Goal: Information Seeking & Learning: Check status

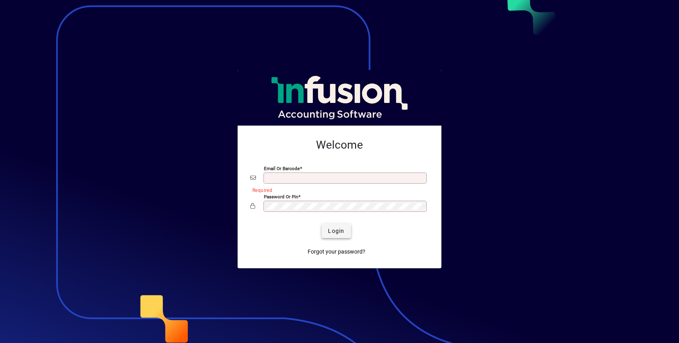
type input "**********"
click at [331, 232] on span "Login" at bounding box center [336, 231] width 16 height 8
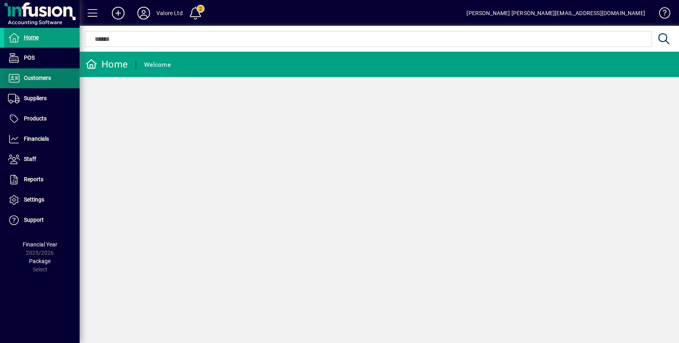
click at [42, 77] on span "Customers" at bounding box center [37, 78] width 27 height 6
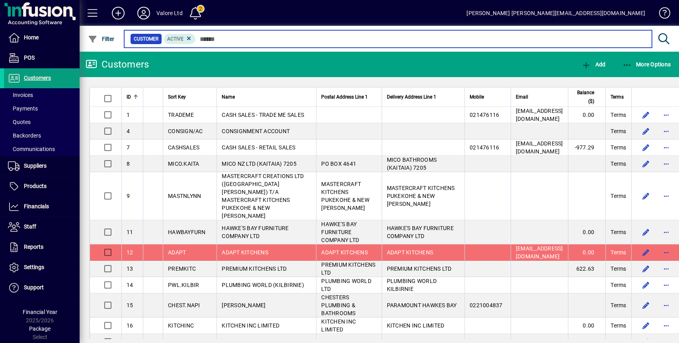
click at [216, 40] on input "text" at bounding box center [421, 38] width 450 height 11
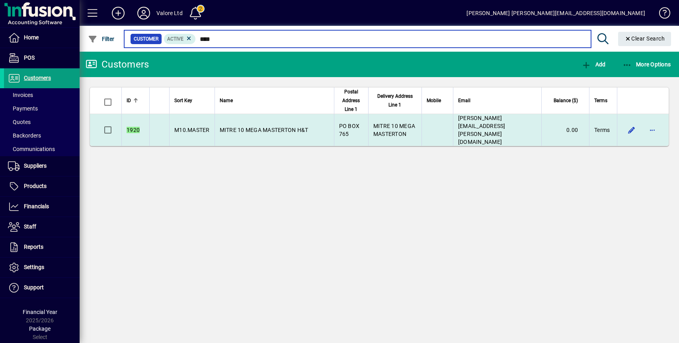
type input "****"
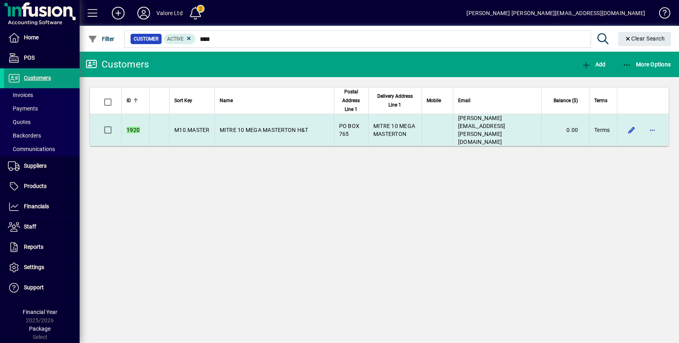
click at [273, 128] on span "MITRE 10 MEGA MASTERTON H&T" at bounding box center [264, 130] width 89 height 6
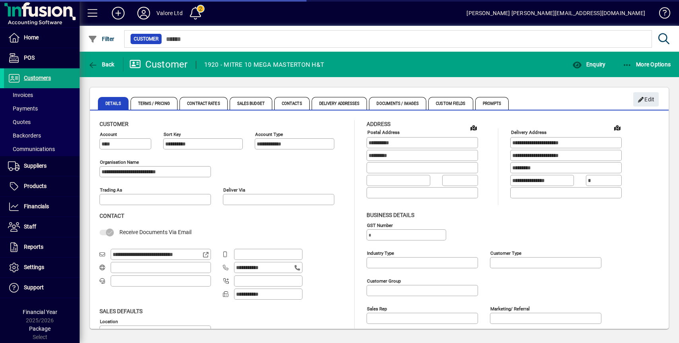
type input "**********"
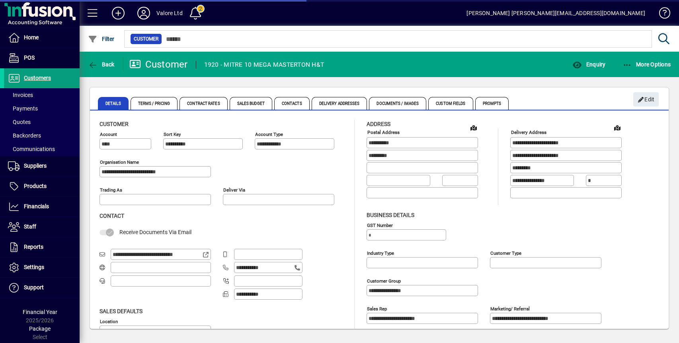
type input "**********"
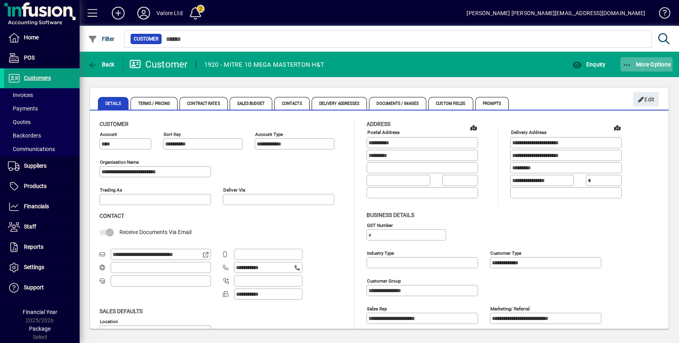
click at [646, 66] on span "More Options" at bounding box center [646, 64] width 49 height 6
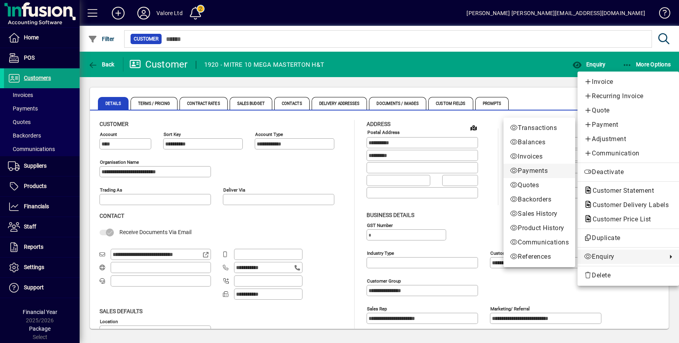
click at [530, 168] on span "Payments" at bounding box center [539, 171] width 59 height 10
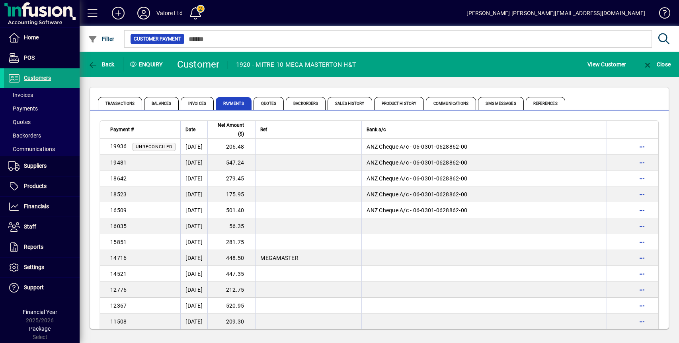
click at [249, 195] on td "175.95" at bounding box center [231, 195] width 48 height 16
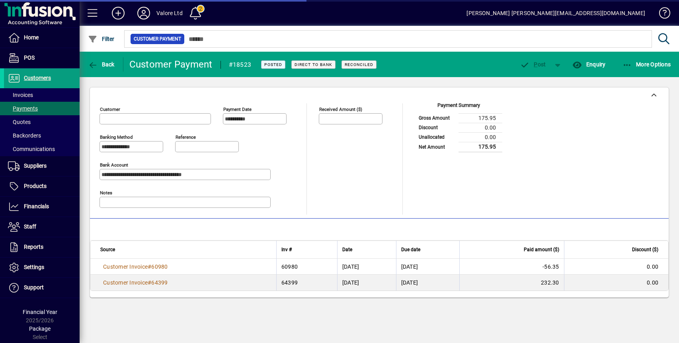
type input "**********"
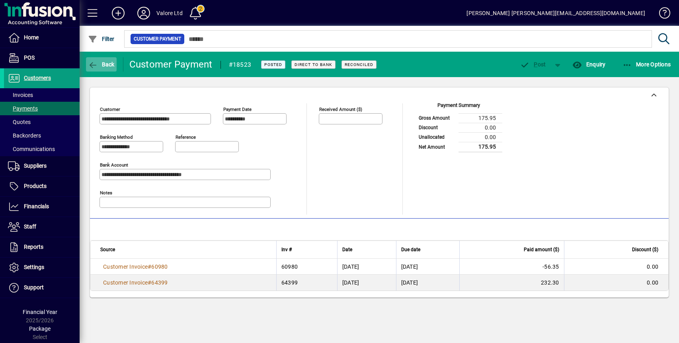
click at [99, 65] on span "Back" at bounding box center [101, 64] width 27 height 6
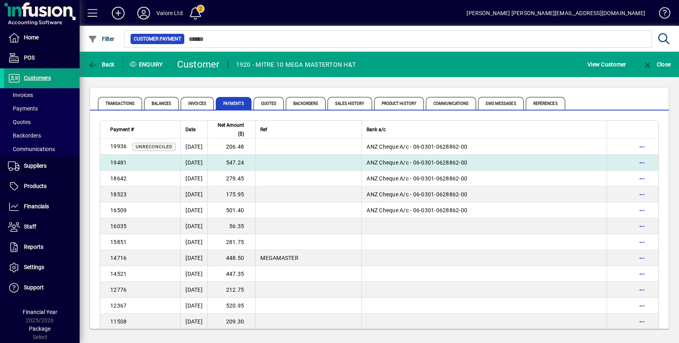
click at [251, 165] on td "547.24" at bounding box center [231, 163] width 48 height 16
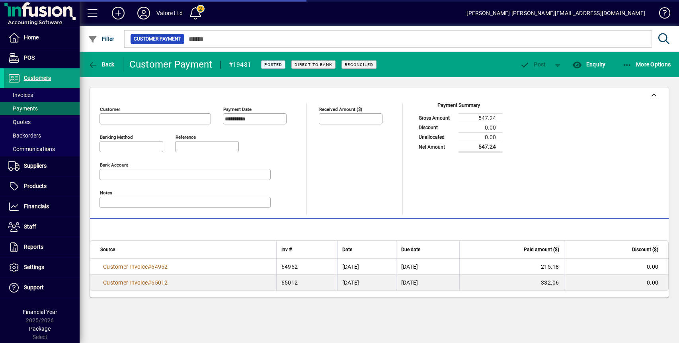
type input "**********"
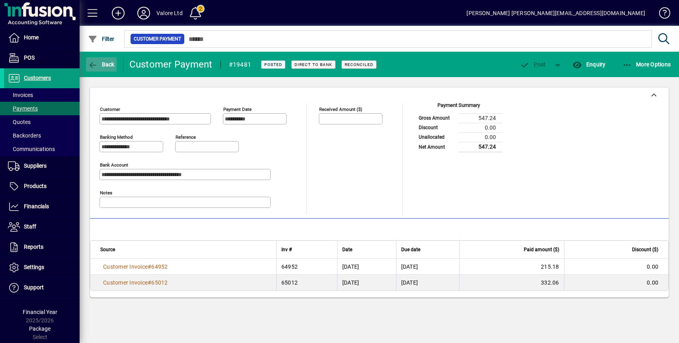
click at [101, 65] on span "Back" at bounding box center [101, 64] width 27 height 6
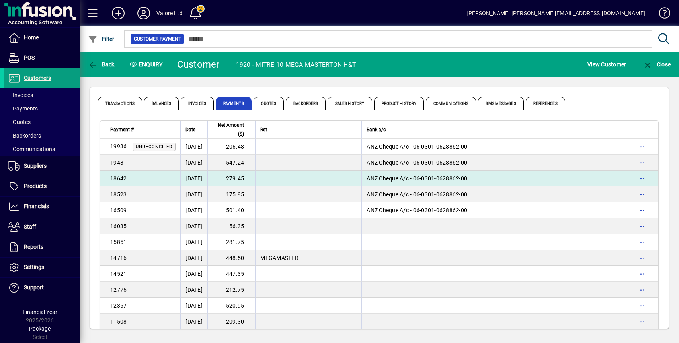
click at [249, 179] on td "279.45" at bounding box center [231, 179] width 48 height 16
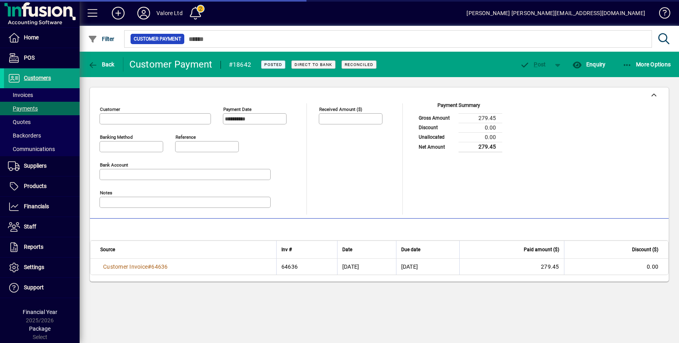
type input "**********"
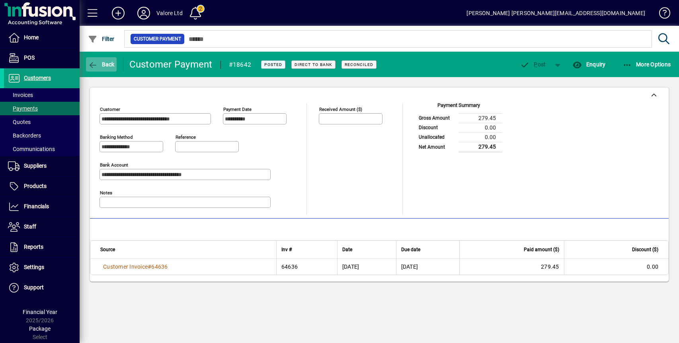
click at [102, 62] on span "Back" at bounding box center [101, 64] width 27 height 6
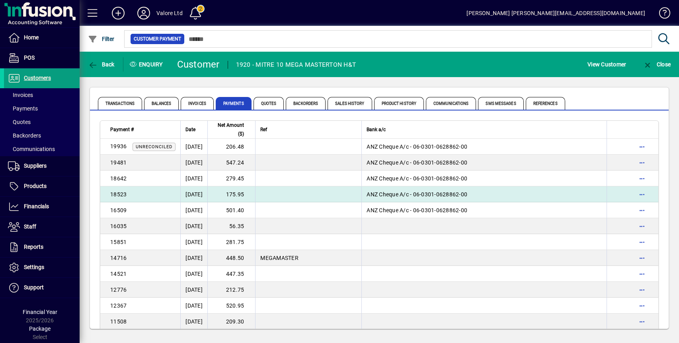
click at [243, 195] on td "175.95" at bounding box center [231, 195] width 48 height 16
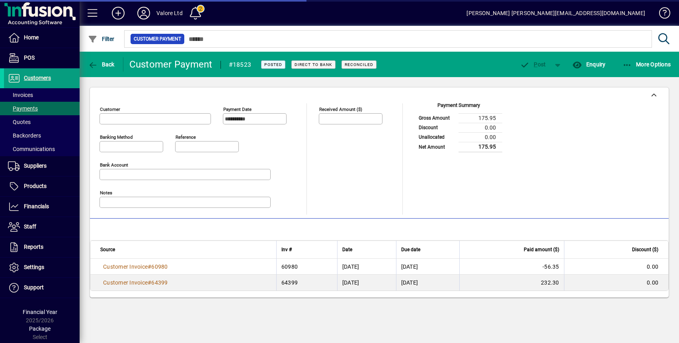
type input "**********"
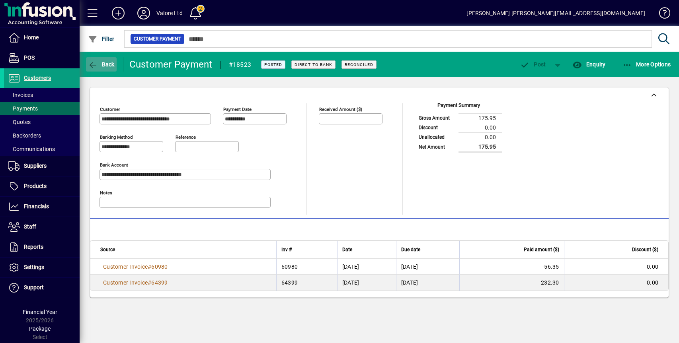
click at [101, 65] on span "Back" at bounding box center [101, 64] width 27 height 6
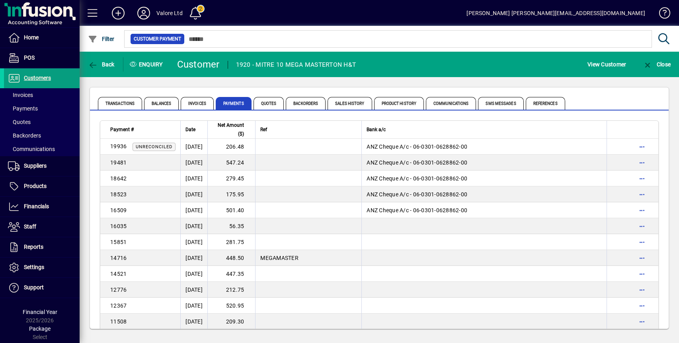
click at [252, 224] on td "56.35" at bounding box center [231, 226] width 48 height 16
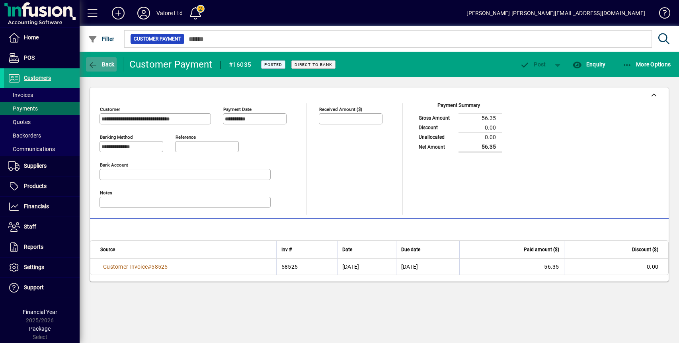
click at [101, 63] on span "Back" at bounding box center [101, 64] width 27 height 6
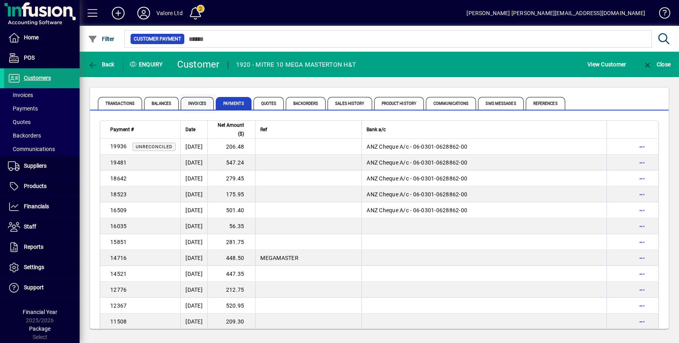
click at [197, 101] on span "Invoices" at bounding box center [197, 103] width 33 height 13
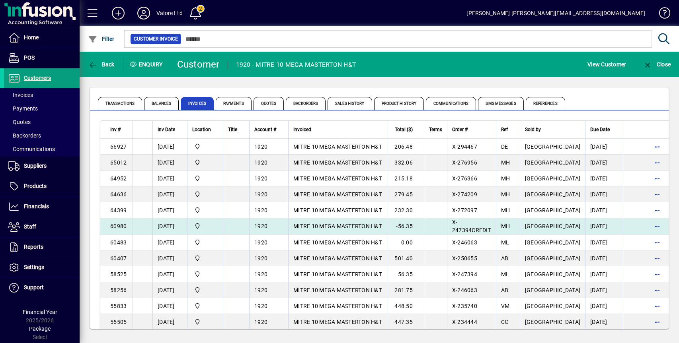
click at [349, 226] on span "MITRE 10 MEGA MASTERTON H&T" at bounding box center [337, 226] width 89 height 6
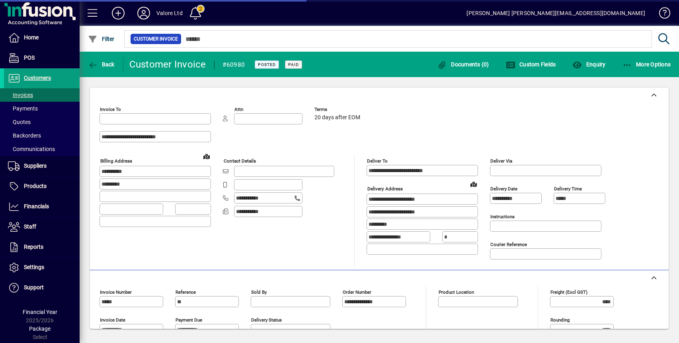
type input "**********"
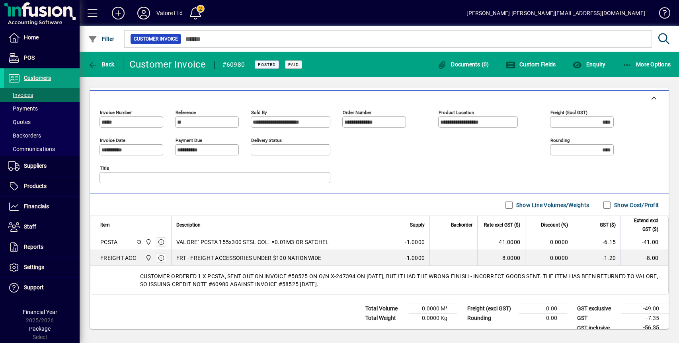
scroll to position [191, 0]
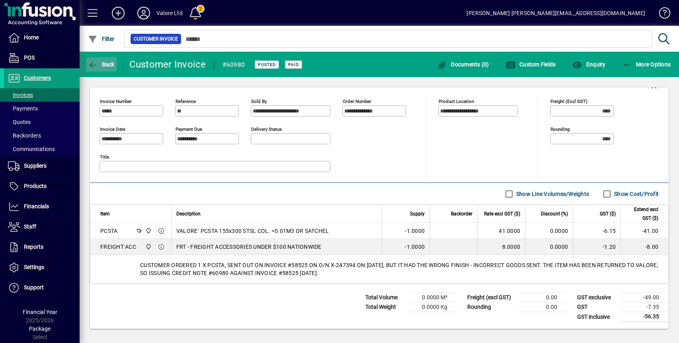
click at [107, 66] on span "Back" at bounding box center [101, 64] width 27 height 6
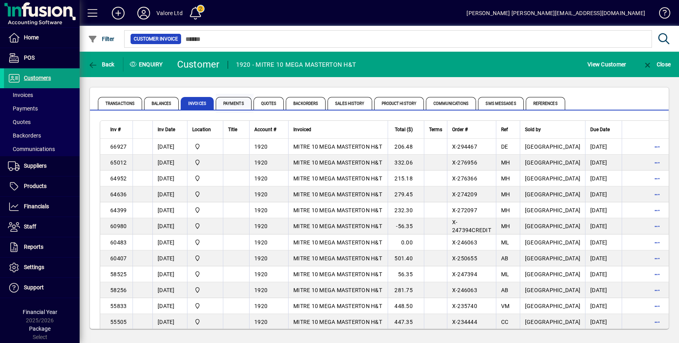
click at [241, 102] on span "Payments" at bounding box center [234, 103] width 36 height 13
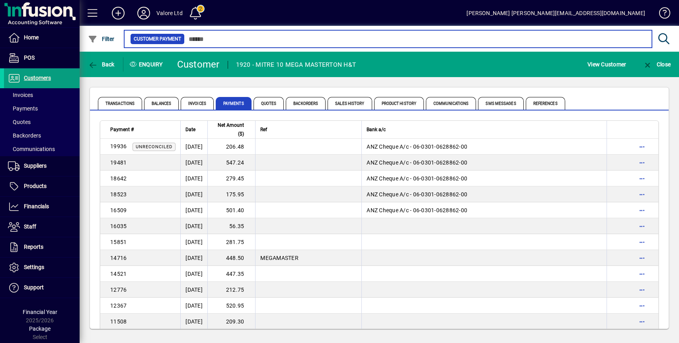
click at [214, 37] on input "text" at bounding box center [415, 38] width 461 height 11
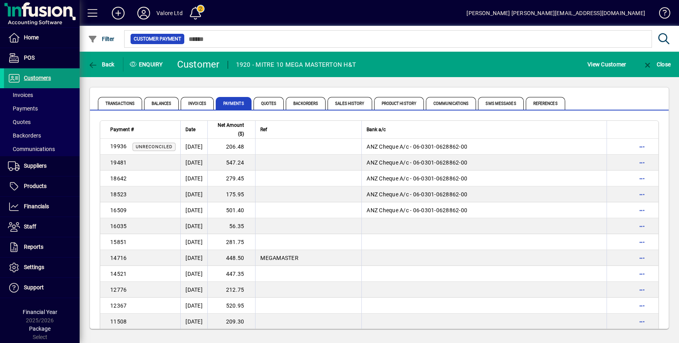
click at [29, 77] on span "Customers" at bounding box center [37, 78] width 27 height 6
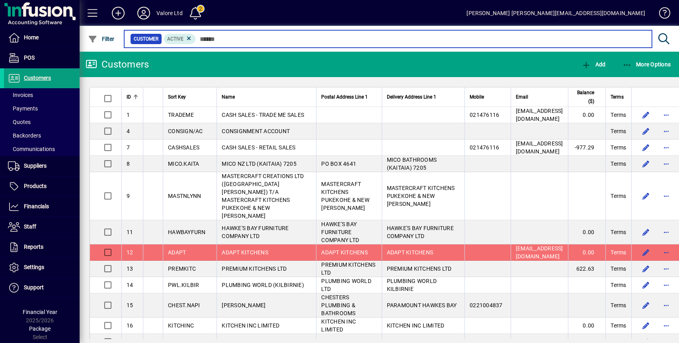
click at [212, 41] on input "text" at bounding box center [421, 38] width 450 height 11
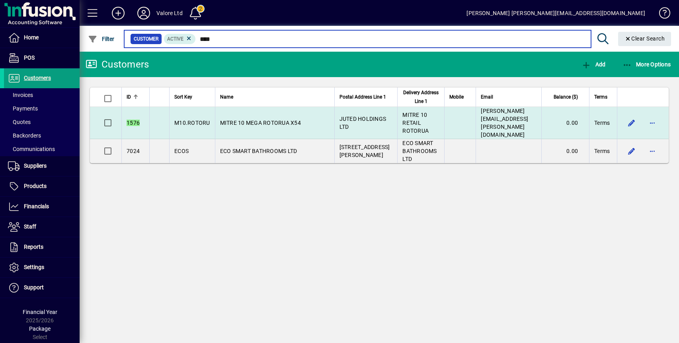
type input "****"
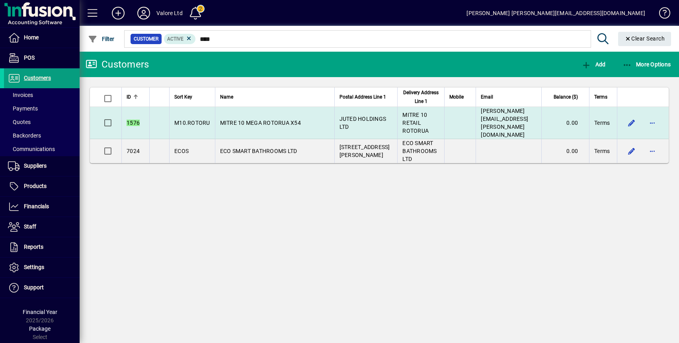
click at [282, 120] on span "MITRE 10 MEGA ROTORUA X54" at bounding box center [260, 123] width 81 height 6
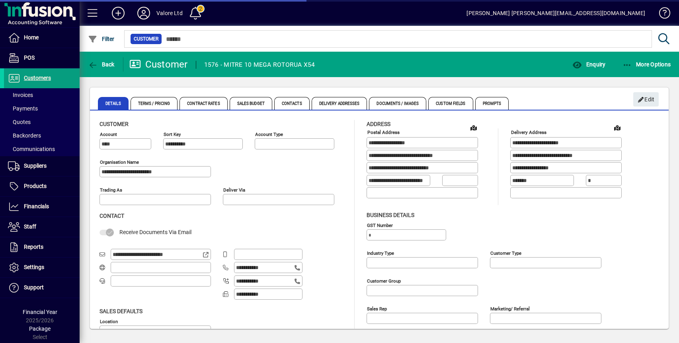
type input "**********"
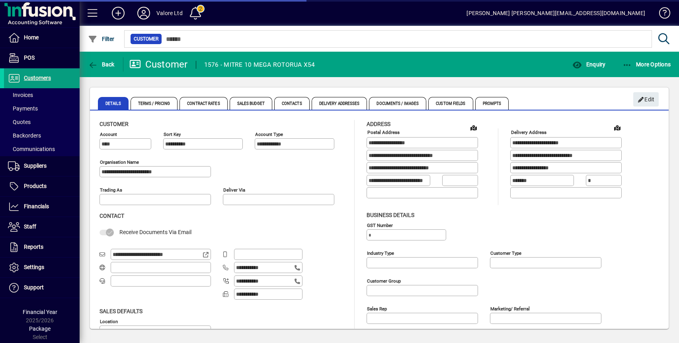
type input "**********"
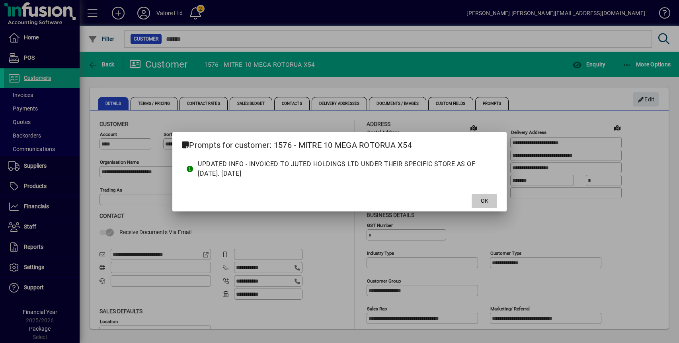
click at [484, 203] on span "OK" at bounding box center [485, 201] width 8 height 8
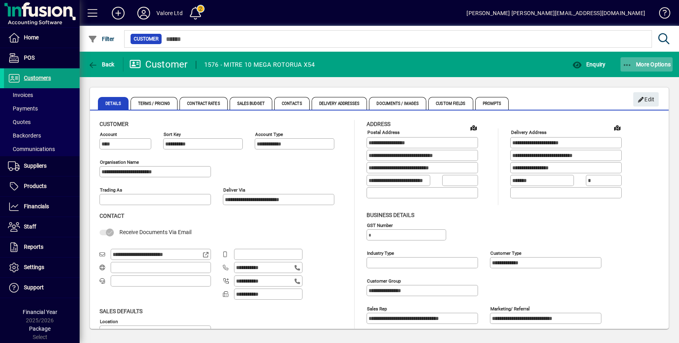
click at [650, 68] on span "button" at bounding box center [646, 64] width 53 height 19
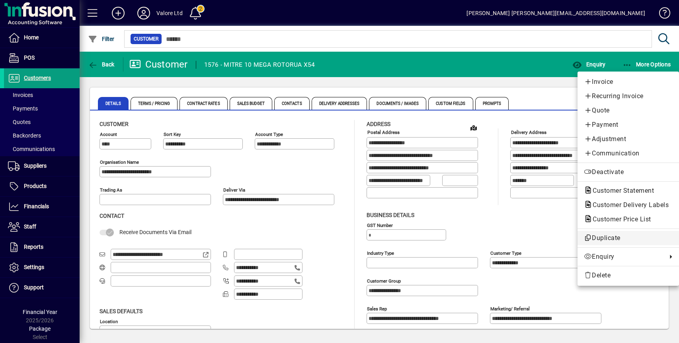
click at [614, 236] on span "Duplicate" at bounding box center [628, 239] width 89 height 10
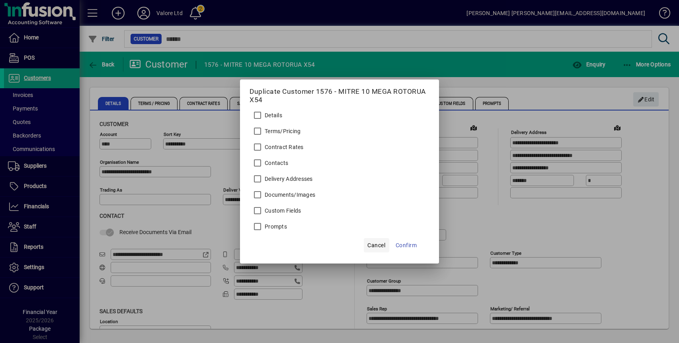
click at [380, 245] on span "Cancel" at bounding box center [376, 246] width 18 height 10
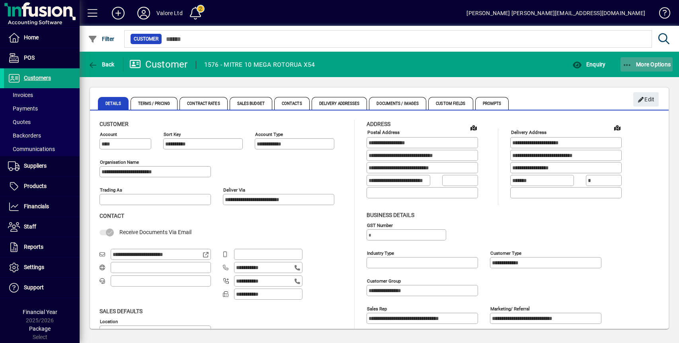
click at [655, 67] on span "More Options" at bounding box center [646, 64] width 49 height 6
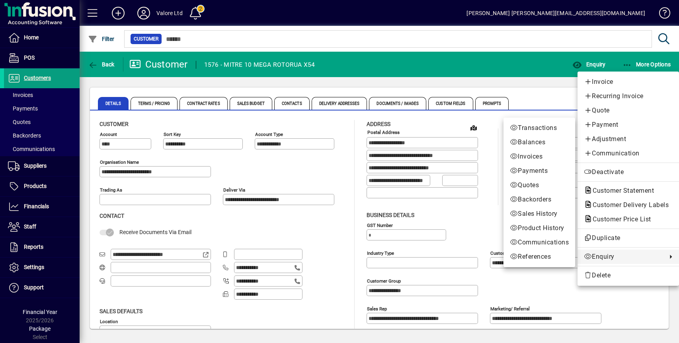
click at [602, 256] on span "Enquiry" at bounding box center [623, 257] width 79 height 10
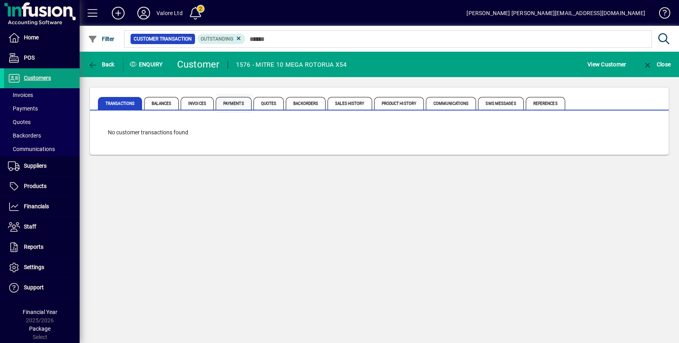
click at [235, 103] on span "Payments" at bounding box center [234, 103] width 36 height 13
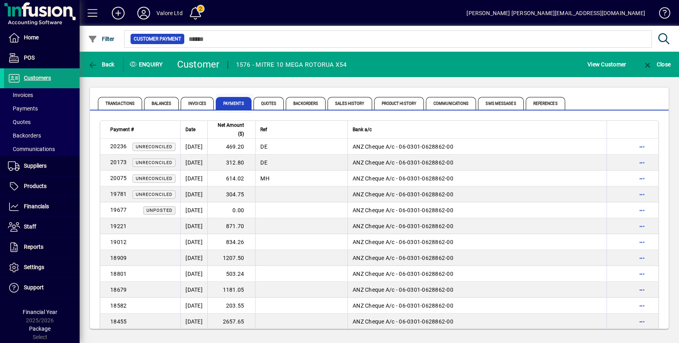
scroll to position [707, 0]
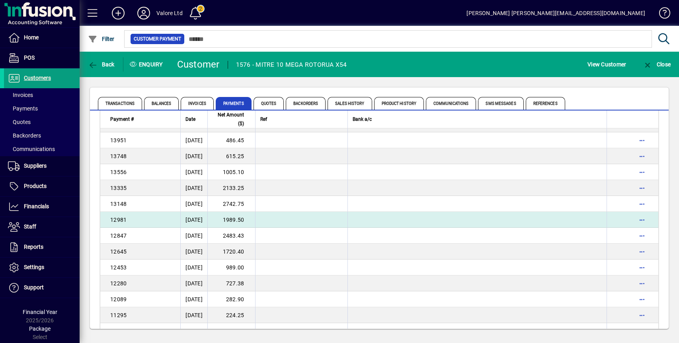
click at [251, 218] on td "1989.50" at bounding box center [231, 220] width 48 height 16
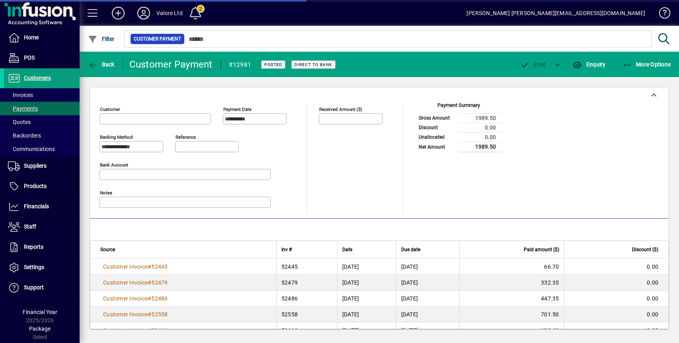
type input "**********"
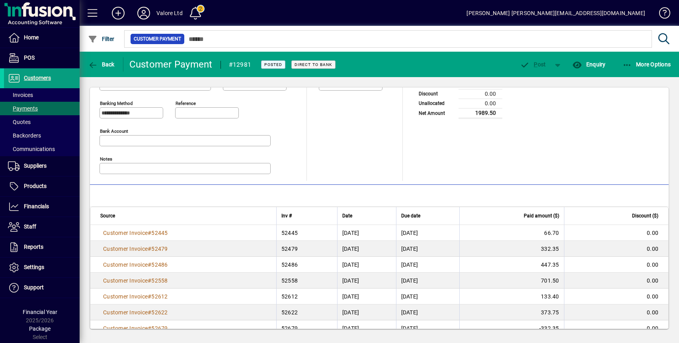
scroll to position [64, 0]
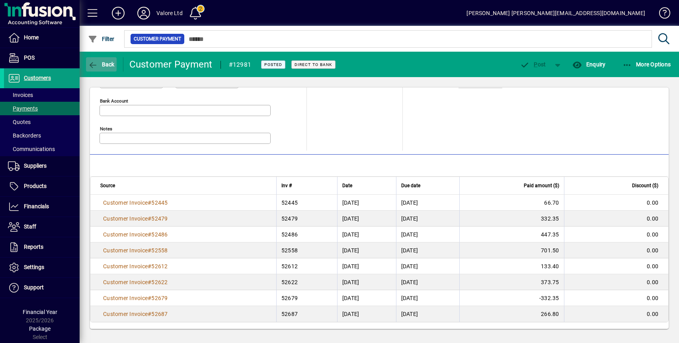
click at [104, 62] on span "Back" at bounding box center [101, 64] width 27 height 6
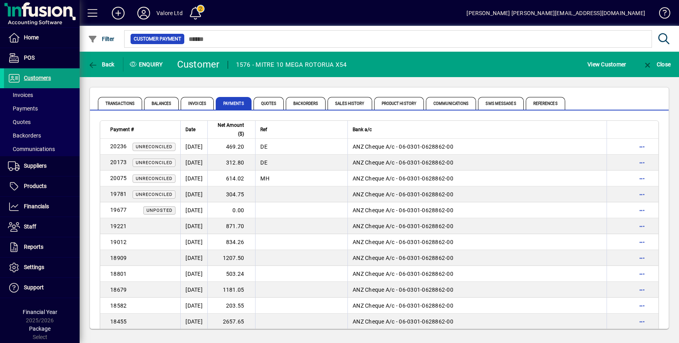
scroll to position [659, 0]
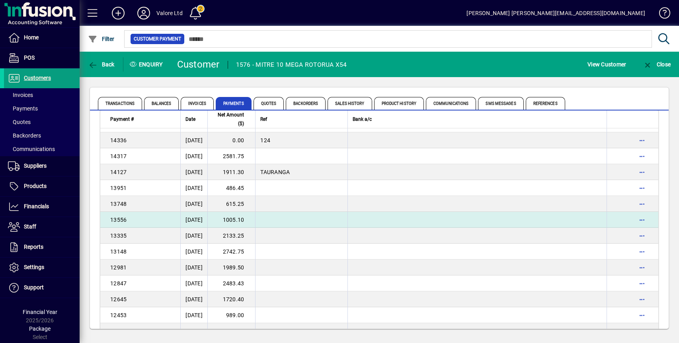
click at [244, 221] on td "1005.10" at bounding box center [231, 220] width 48 height 16
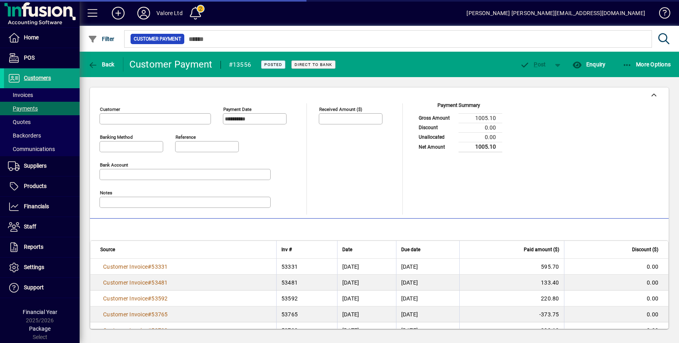
type input "**********"
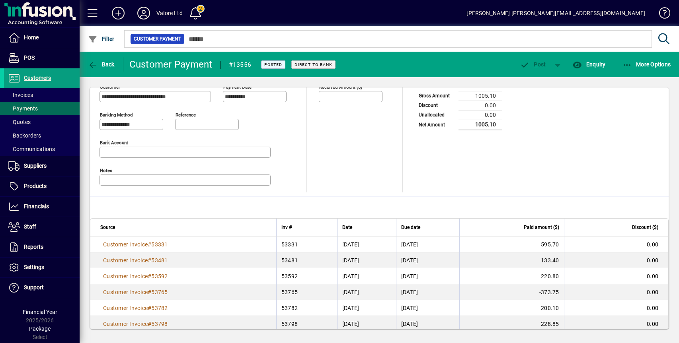
scroll to position [32, 0]
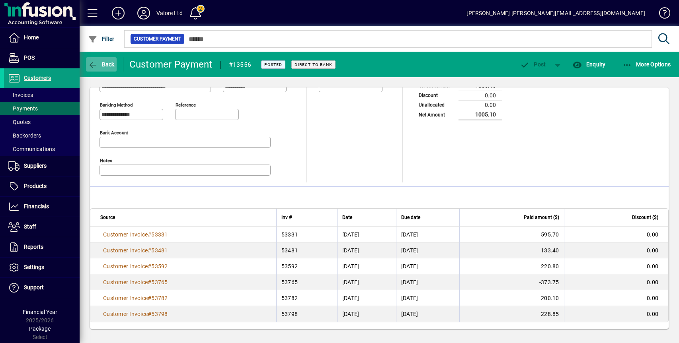
click at [107, 62] on span "Back" at bounding box center [101, 64] width 27 height 6
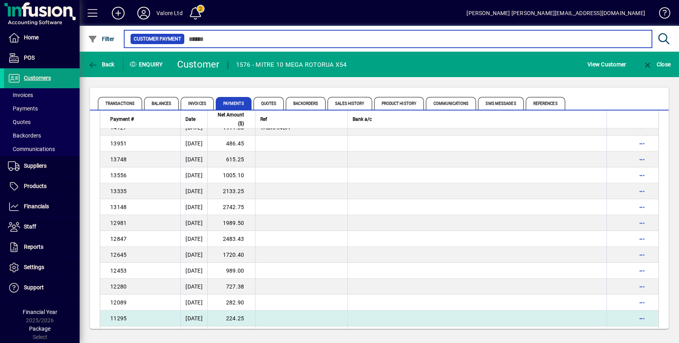
scroll to position [664, 0]
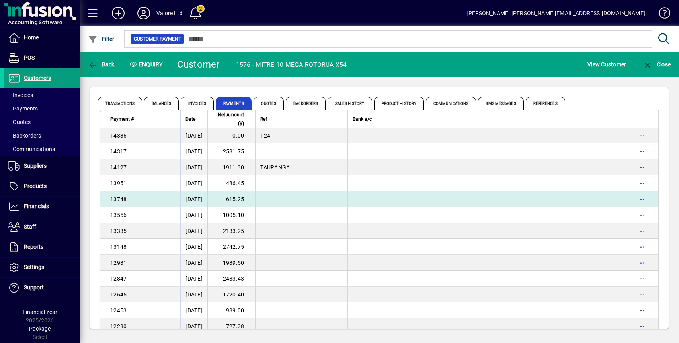
click at [250, 201] on td "615.25" at bounding box center [231, 199] width 48 height 16
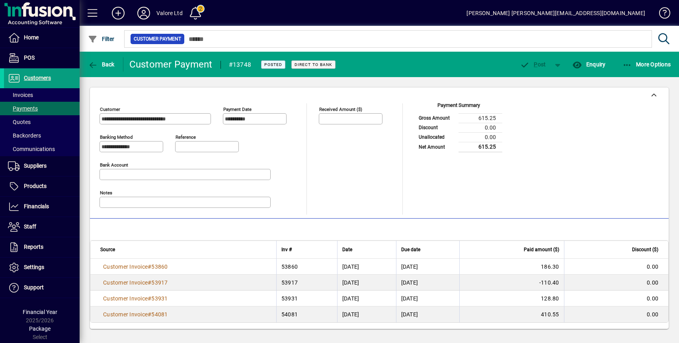
scroll to position [0, 0]
click at [108, 64] on span "Back" at bounding box center [101, 64] width 27 height 6
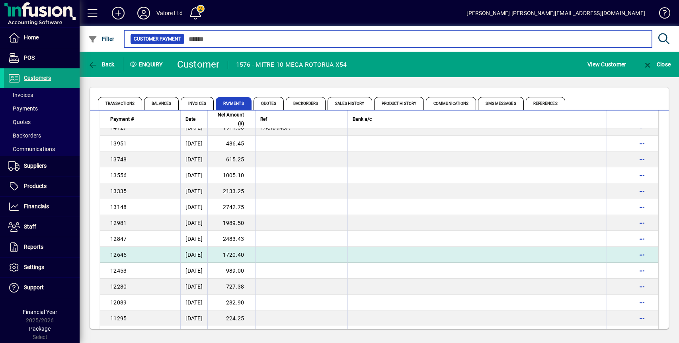
scroll to position [664, 0]
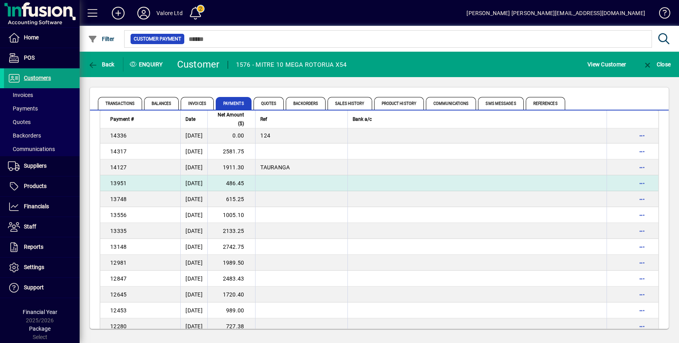
click at [246, 184] on td "486.45" at bounding box center [231, 183] width 48 height 16
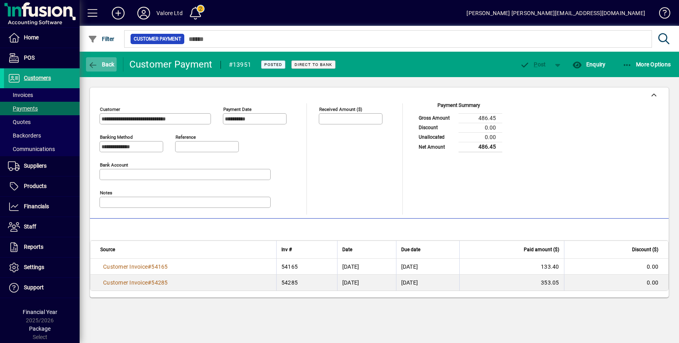
click at [107, 64] on span "Back" at bounding box center [101, 64] width 27 height 6
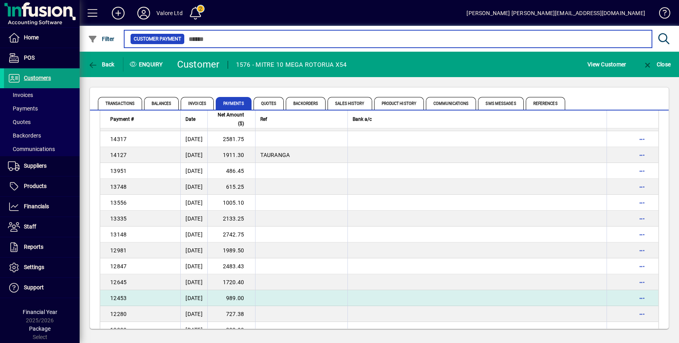
scroll to position [664, 0]
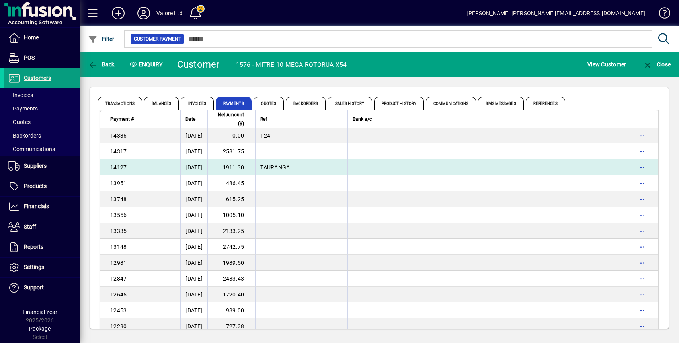
click at [250, 165] on td "1911.30" at bounding box center [231, 168] width 48 height 16
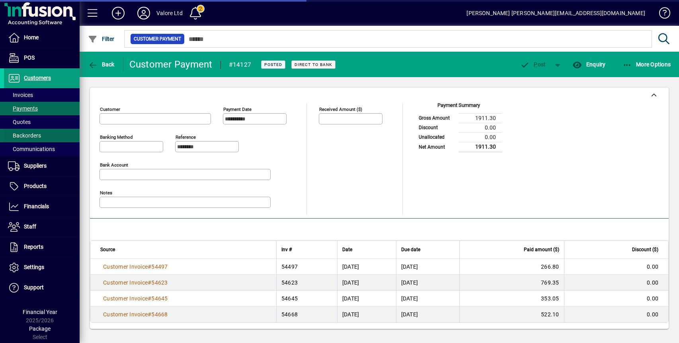
type input "**********"
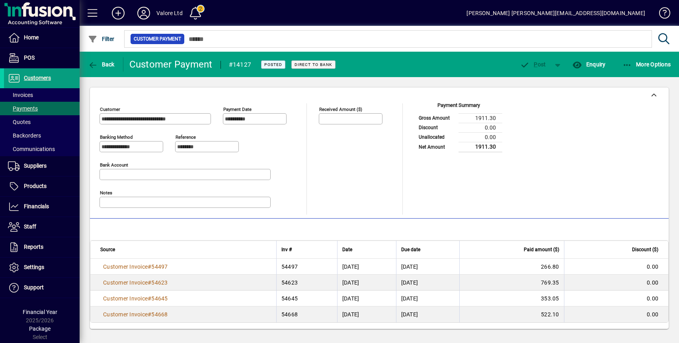
scroll to position [0, 0]
click at [104, 62] on span "Back" at bounding box center [101, 64] width 27 height 6
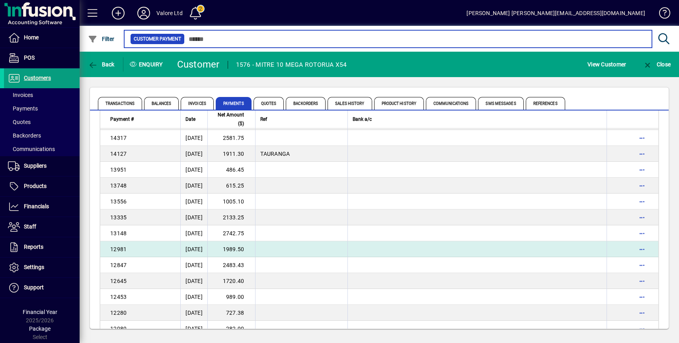
scroll to position [664, 0]
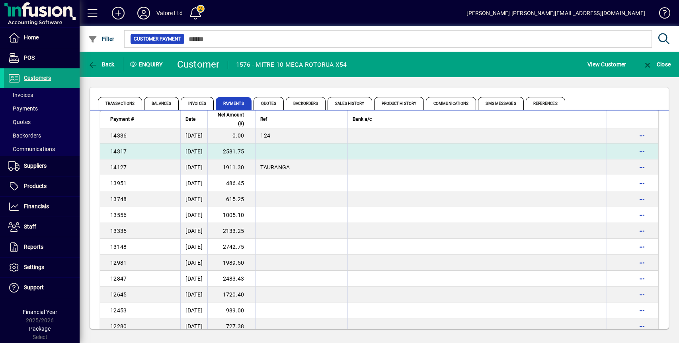
click at [249, 152] on td "2581.75" at bounding box center [231, 152] width 48 height 16
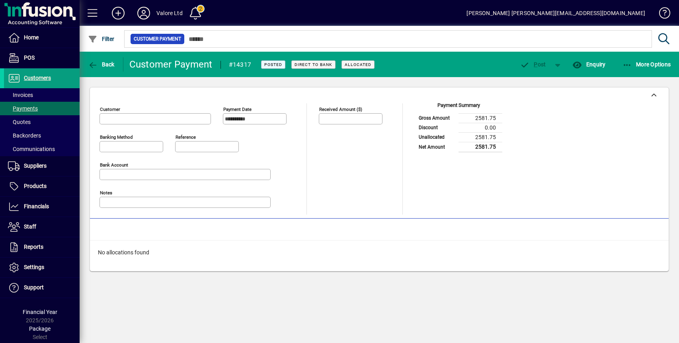
type input "**********"
click at [105, 65] on span "Back" at bounding box center [101, 64] width 27 height 6
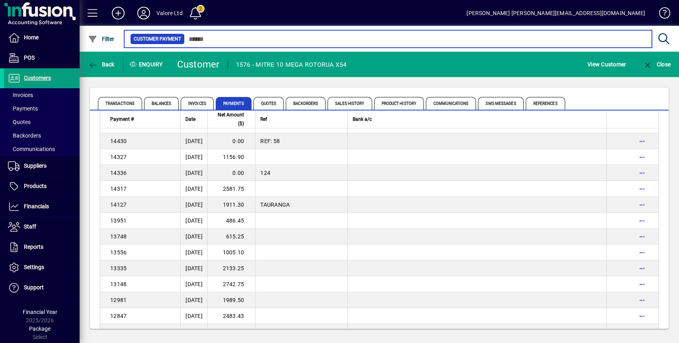
scroll to position [624, 0]
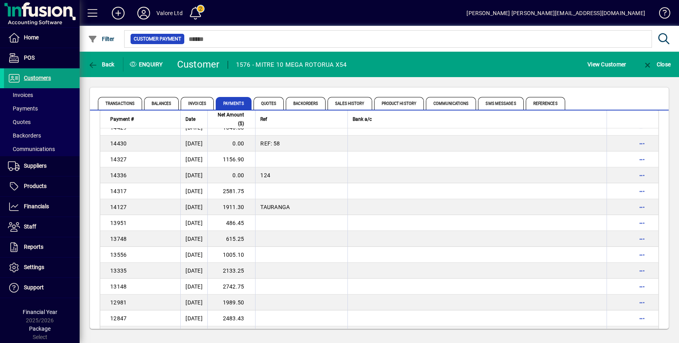
click at [250, 175] on td "0.00" at bounding box center [231, 176] width 48 height 16
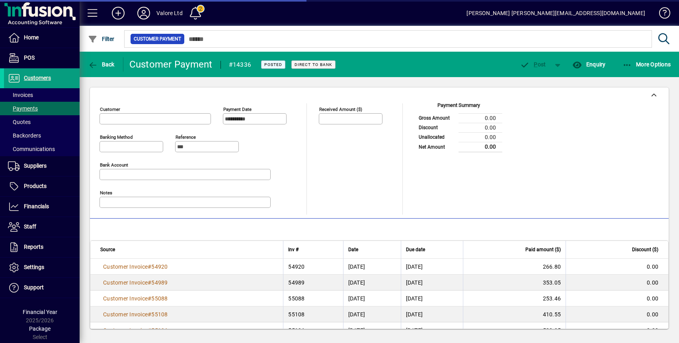
type input "**********"
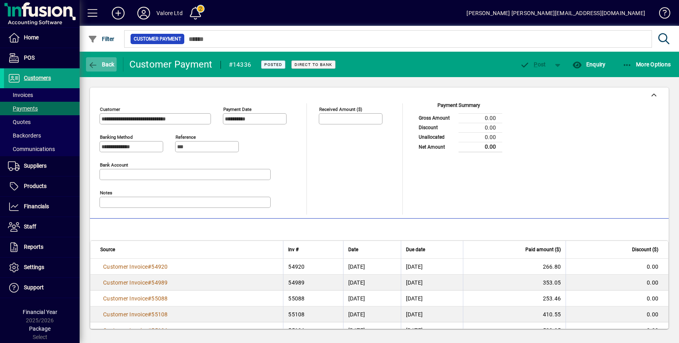
click at [98, 61] on span "Back" at bounding box center [101, 64] width 27 height 6
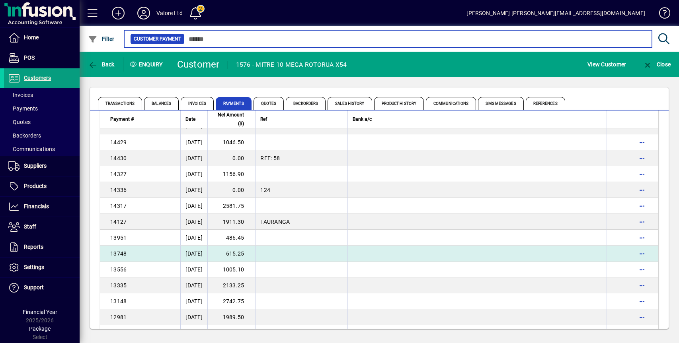
scroll to position [597, 0]
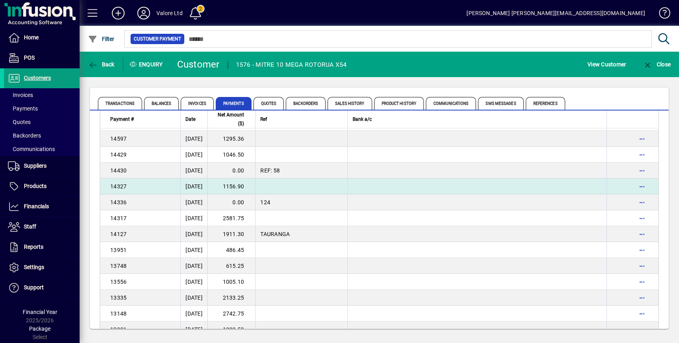
click at [254, 187] on td "1156.90" at bounding box center [231, 187] width 48 height 16
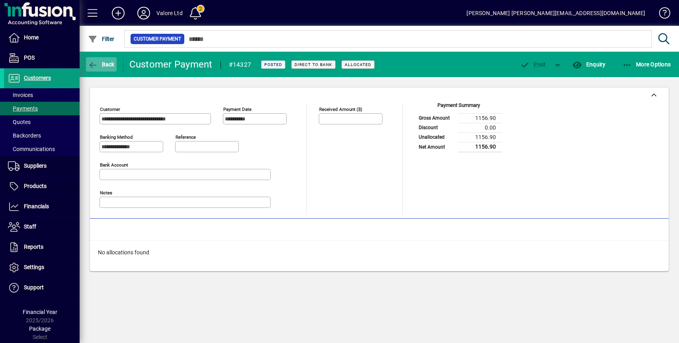
click at [92, 65] on icon "button" at bounding box center [93, 65] width 10 height 8
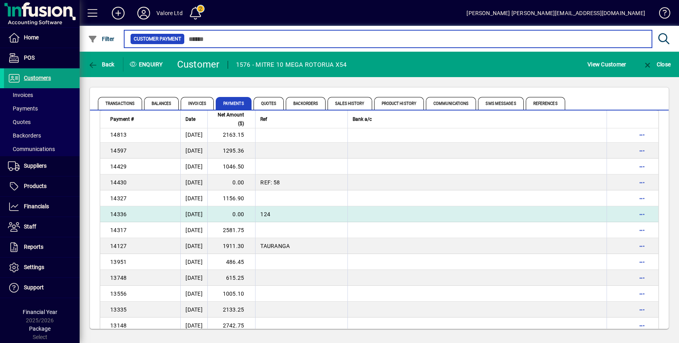
scroll to position [584, 0]
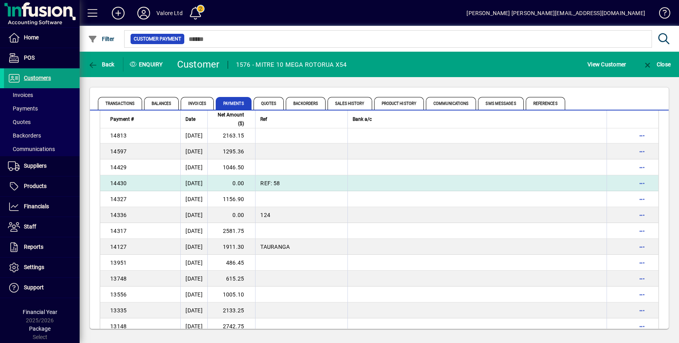
click at [255, 181] on td "0.00" at bounding box center [231, 183] width 48 height 16
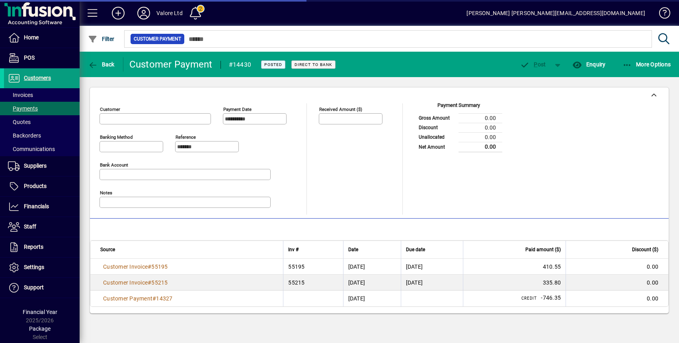
type input "**********"
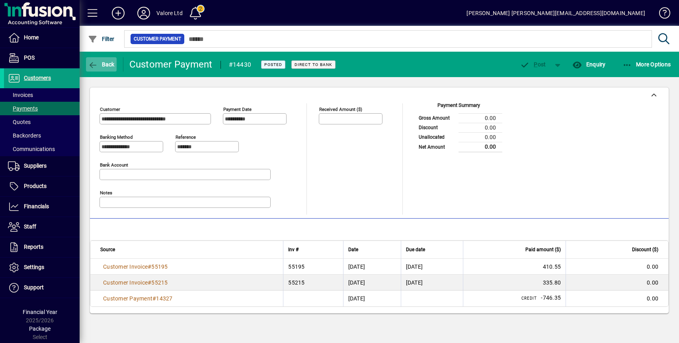
click at [105, 62] on span "Back" at bounding box center [101, 64] width 27 height 6
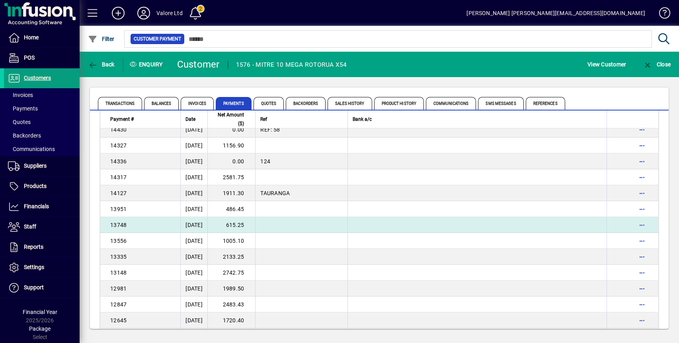
scroll to position [624, 0]
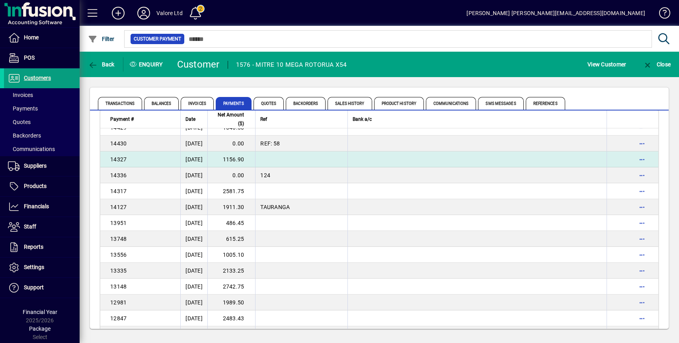
click at [243, 156] on td "1156.90" at bounding box center [231, 160] width 48 height 16
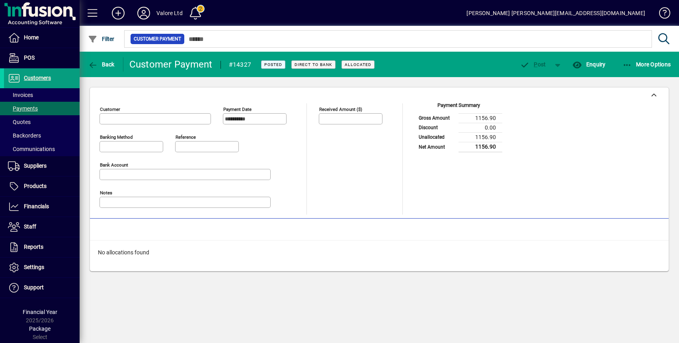
type input "**********"
click at [103, 62] on span "Back" at bounding box center [101, 64] width 27 height 6
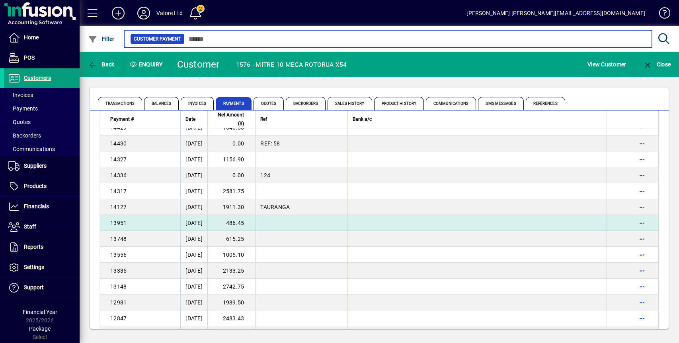
scroll to position [584, 0]
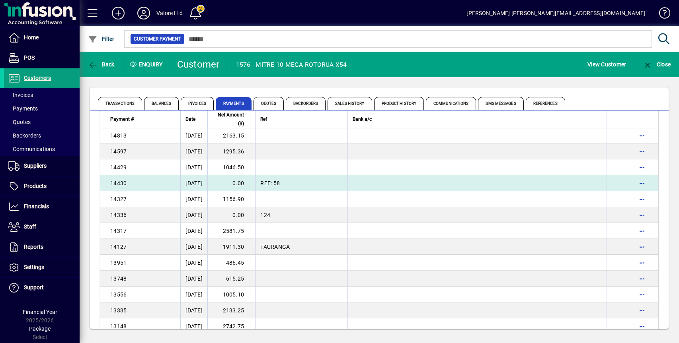
click at [250, 184] on td "0.00" at bounding box center [231, 183] width 48 height 16
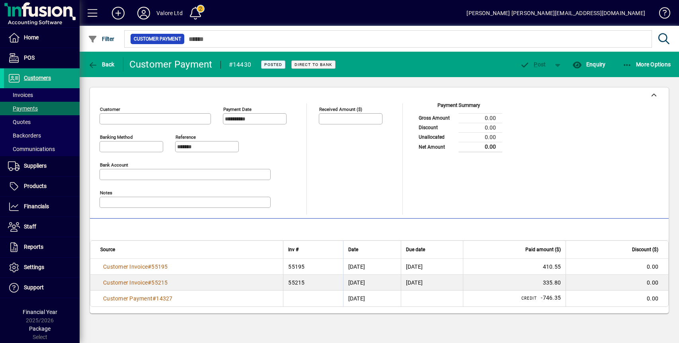
type input "**********"
click at [101, 59] on span "button" at bounding box center [101, 64] width 31 height 19
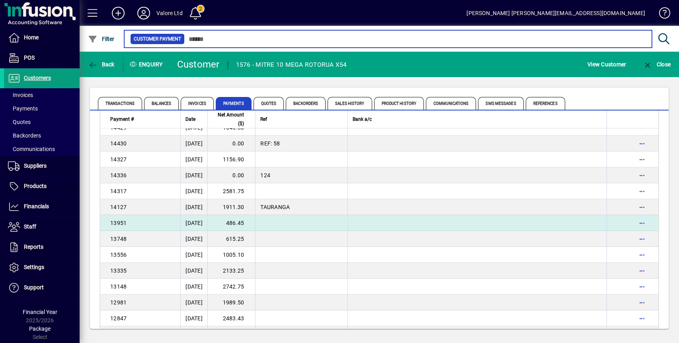
scroll to position [584, 0]
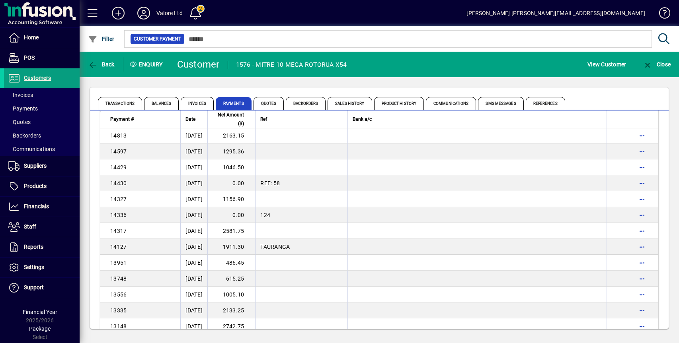
click at [248, 168] on td "1046.50" at bounding box center [231, 168] width 48 height 16
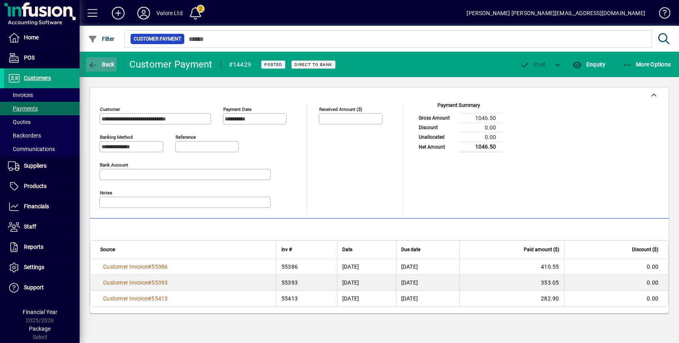
click at [103, 64] on span "Back" at bounding box center [101, 64] width 27 height 6
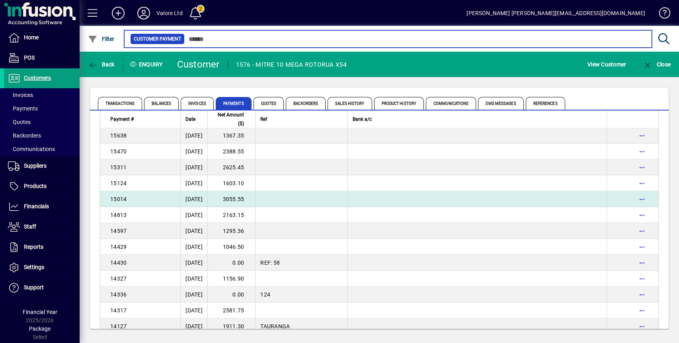
scroll to position [517, 0]
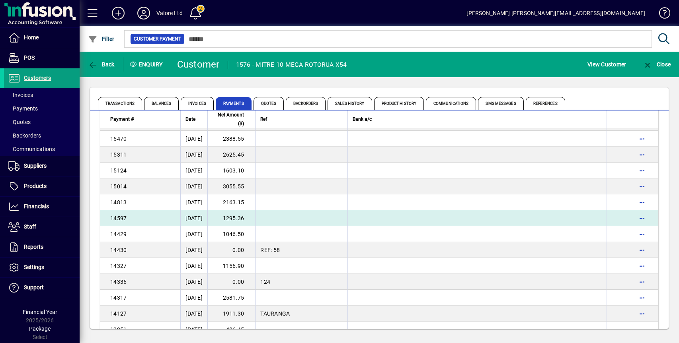
click at [241, 218] on td "1295.36" at bounding box center [231, 218] width 48 height 16
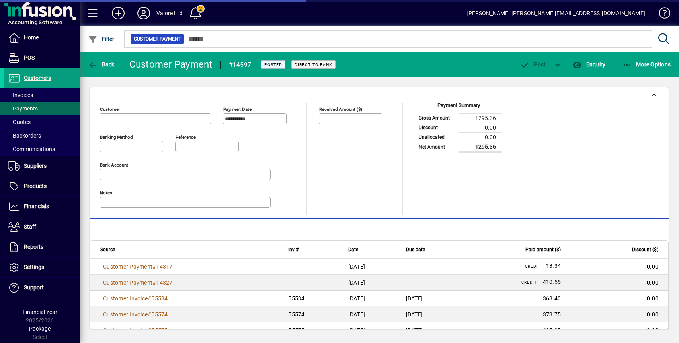
type input "**********"
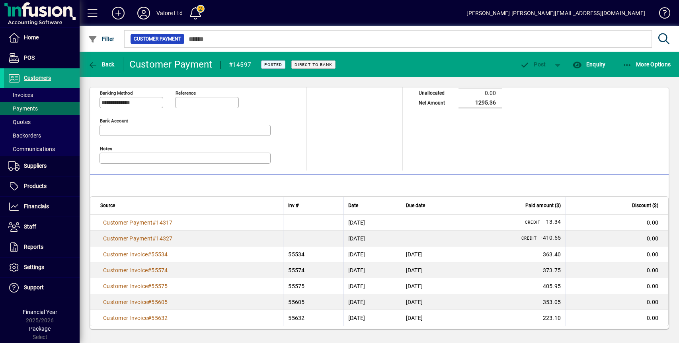
scroll to position [48, 0]
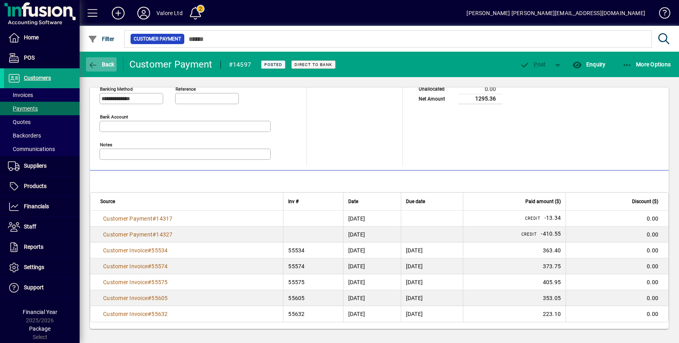
click at [106, 63] on span "Back" at bounding box center [101, 64] width 27 height 6
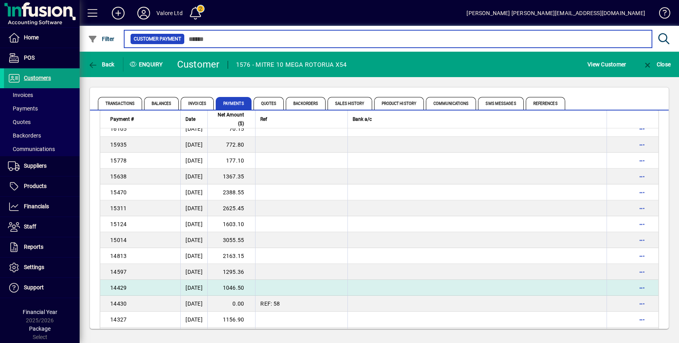
scroll to position [477, 0]
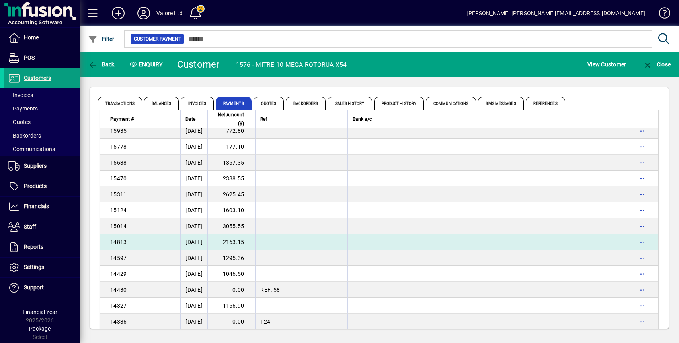
click at [245, 238] on td "2163.15" at bounding box center [231, 242] width 48 height 16
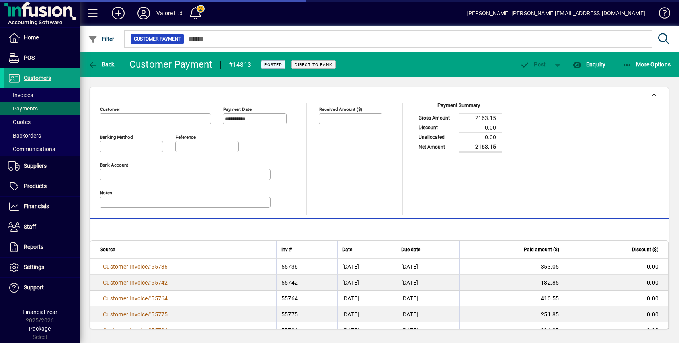
type input "**********"
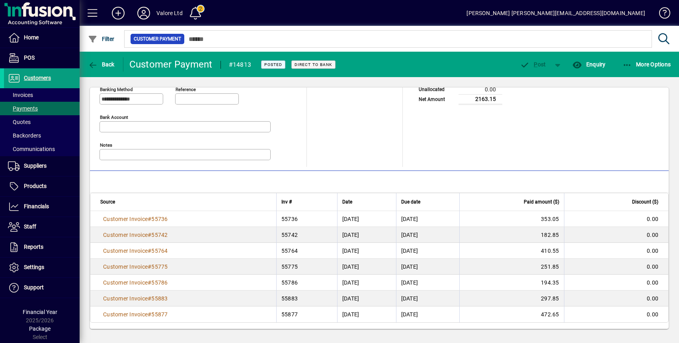
scroll to position [48, 0]
click at [107, 62] on span "Back" at bounding box center [101, 64] width 27 height 6
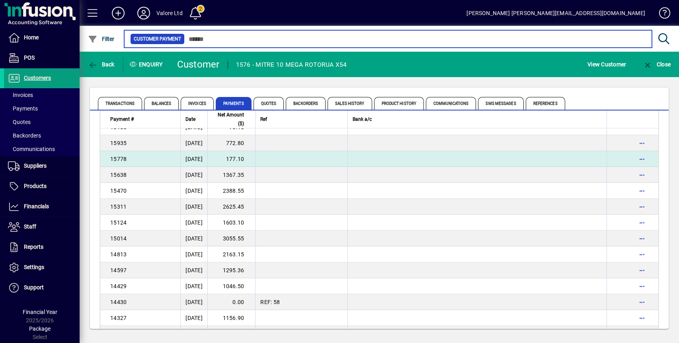
scroll to position [477, 0]
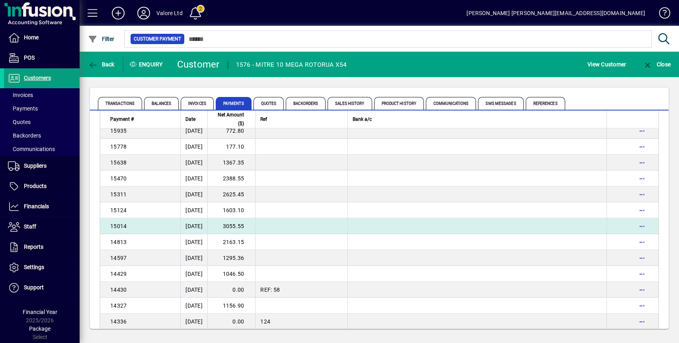
click at [252, 226] on td "3055.55" at bounding box center [231, 226] width 48 height 16
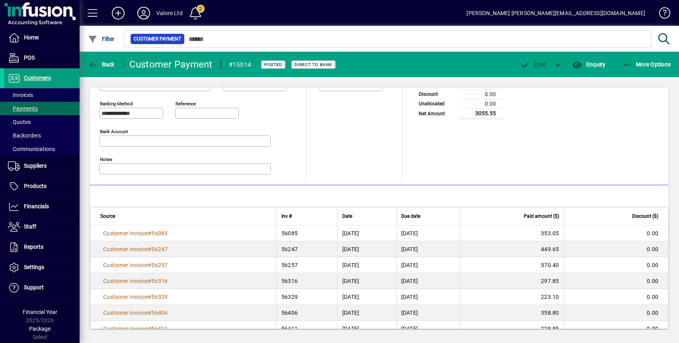
scroll to position [80, 0]
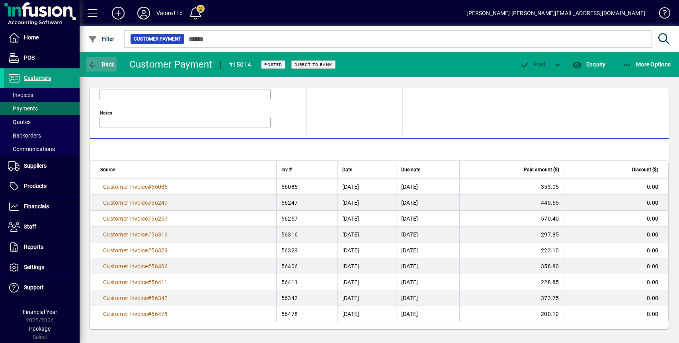
click at [112, 63] on span "Back" at bounding box center [101, 64] width 27 height 6
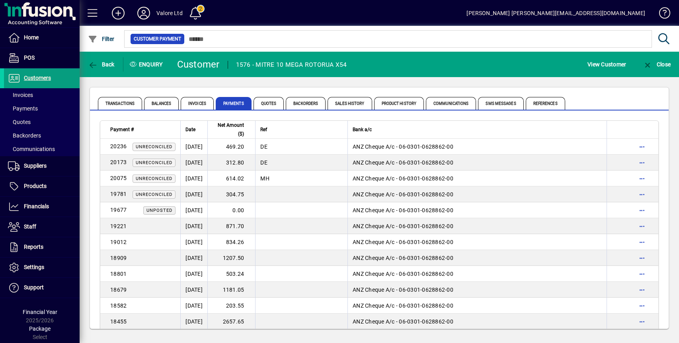
click at [362, 84] on div "Transactions Balances Invoices Payments Quotes Backorders Sales History Product…" at bounding box center [379, 208] width 599 height 262
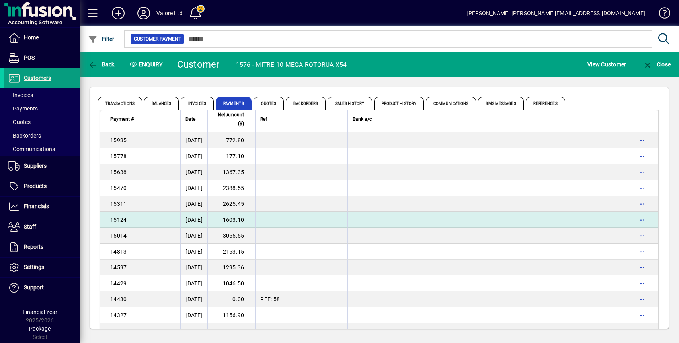
click at [243, 218] on td "1603.10" at bounding box center [231, 220] width 48 height 16
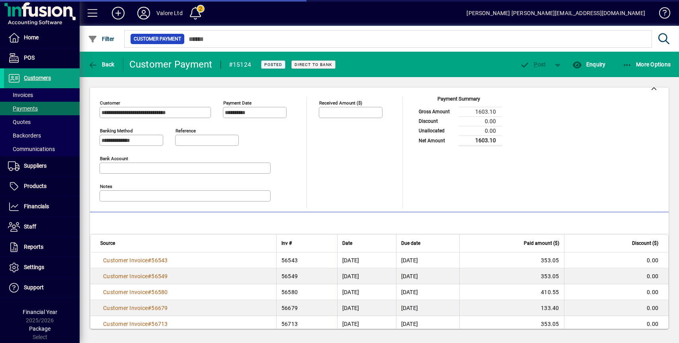
scroll to position [16, 0]
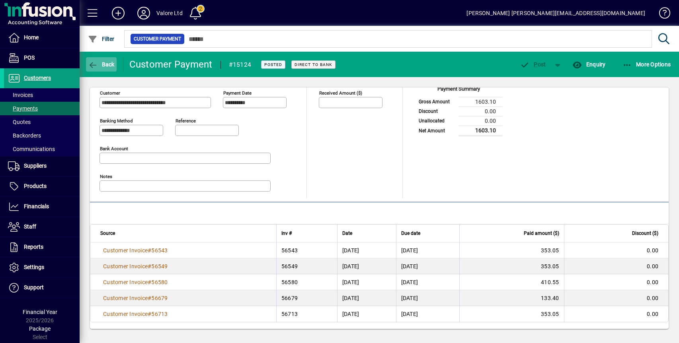
click at [113, 62] on span "Back" at bounding box center [101, 64] width 27 height 6
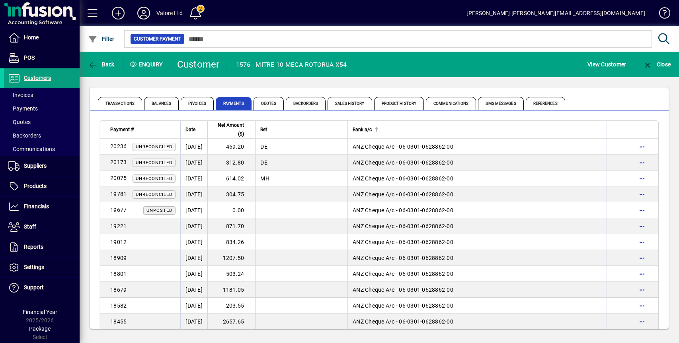
scroll to position [452, 0]
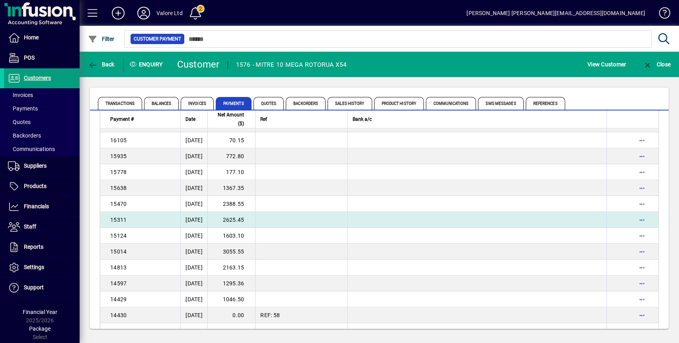
click at [242, 216] on td "2625.45" at bounding box center [231, 220] width 48 height 16
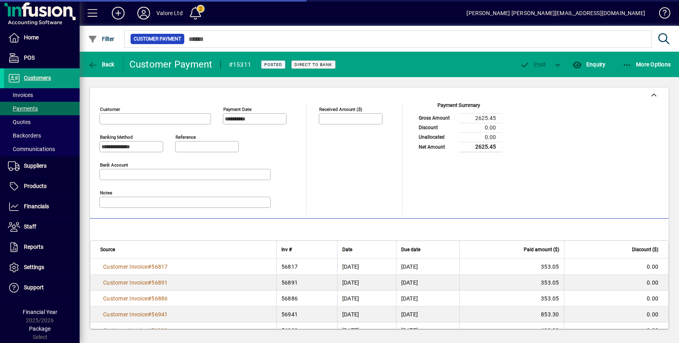
type input "**********"
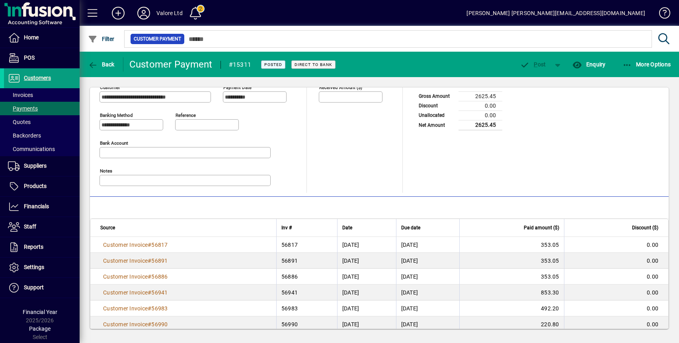
scroll to position [32, 0]
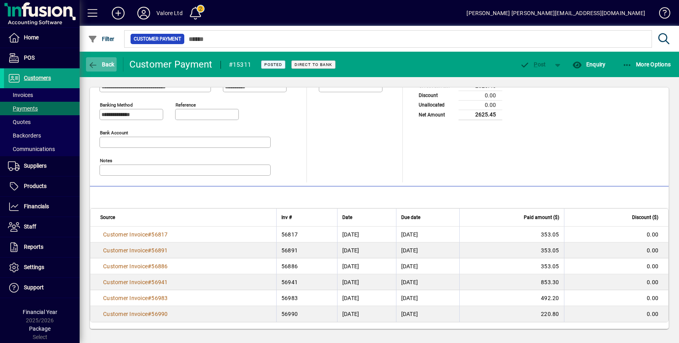
click at [111, 65] on span "Back" at bounding box center [101, 64] width 27 height 6
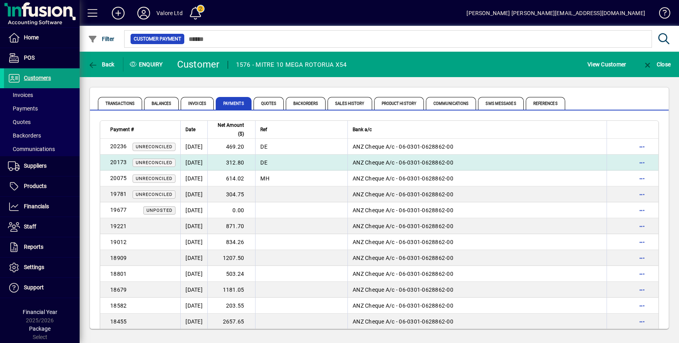
scroll to position [436, 0]
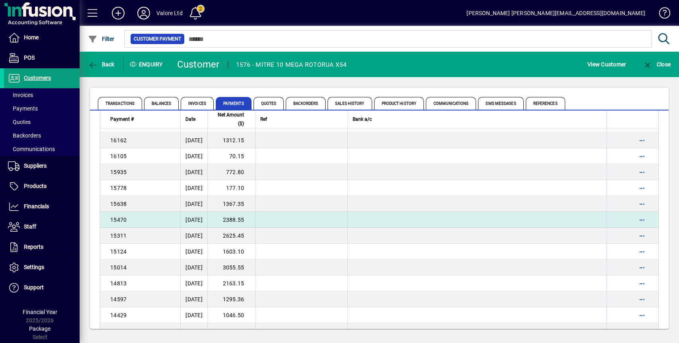
click at [255, 221] on td "2388.55" at bounding box center [231, 220] width 48 height 16
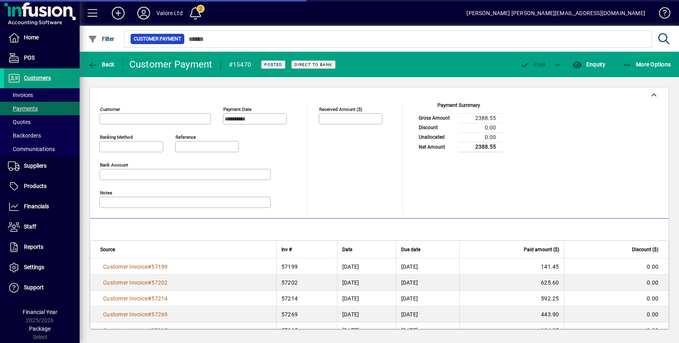
type input "**********"
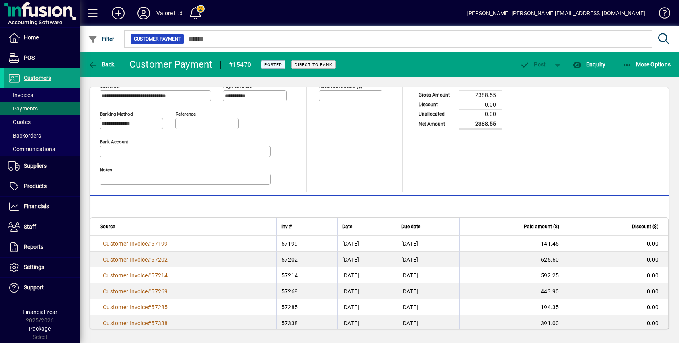
scroll to position [32, 0]
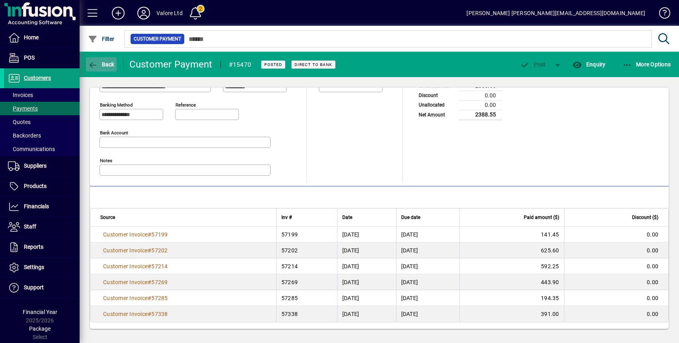
click at [109, 62] on span "Back" at bounding box center [101, 64] width 27 height 6
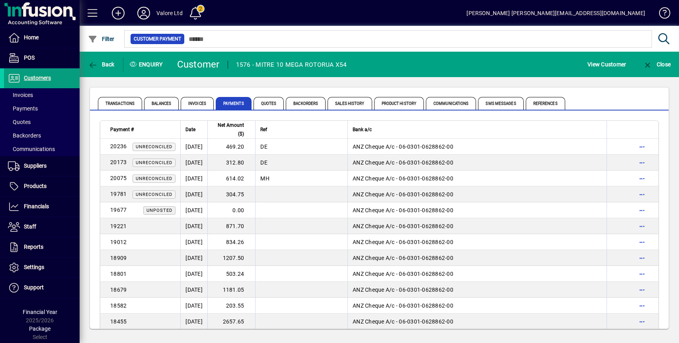
scroll to position [420, 0]
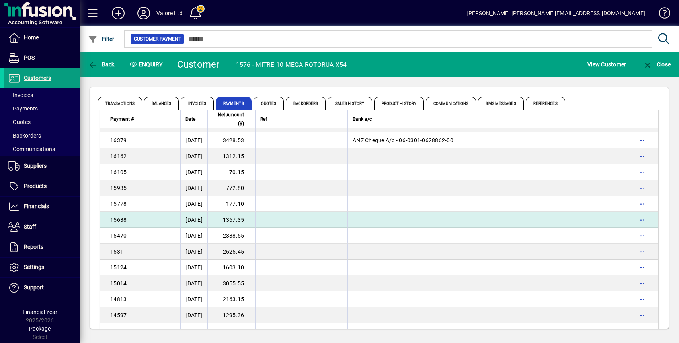
click at [241, 218] on td "1367.35" at bounding box center [231, 220] width 48 height 16
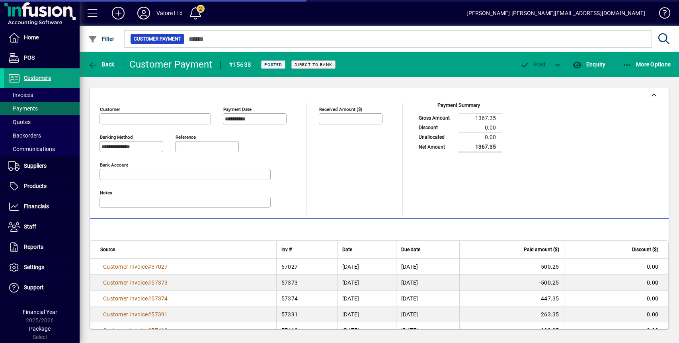
type input "**********"
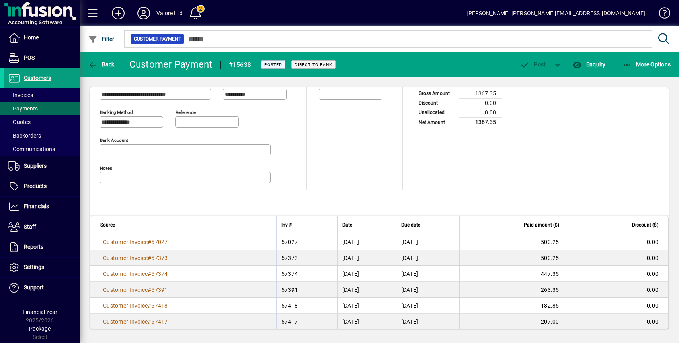
scroll to position [48, 0]
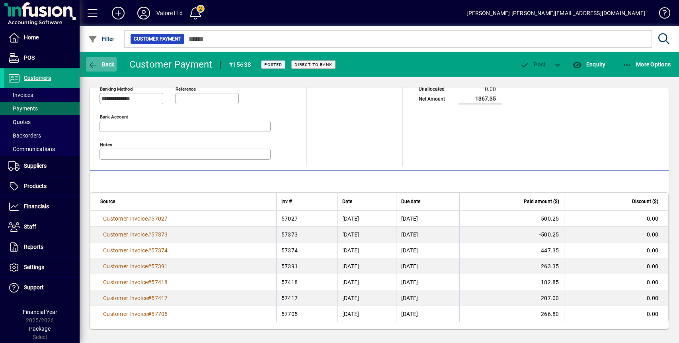
click at [106, 63] on span "Back" at bounding box center [101, 64] width 27 height 6
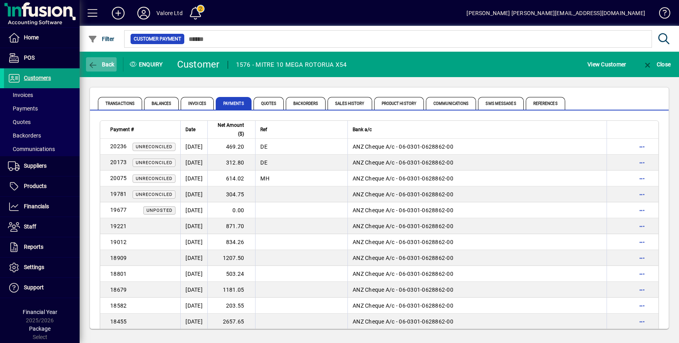
click at [99, 63] on span "Back" at bounding box center [101, 64] width 27 height 6
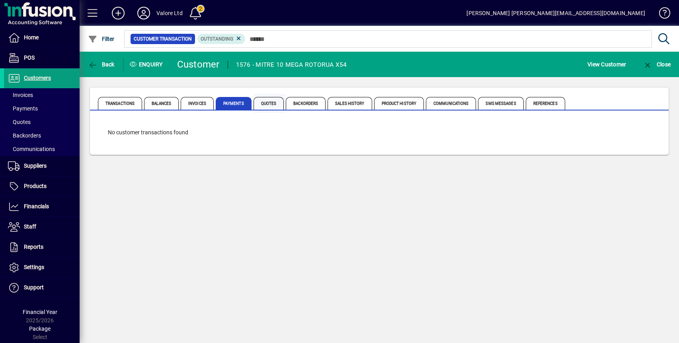
click at [266, 103] on span "Quotes" at bounding box center [268, 103] width 31 height 13
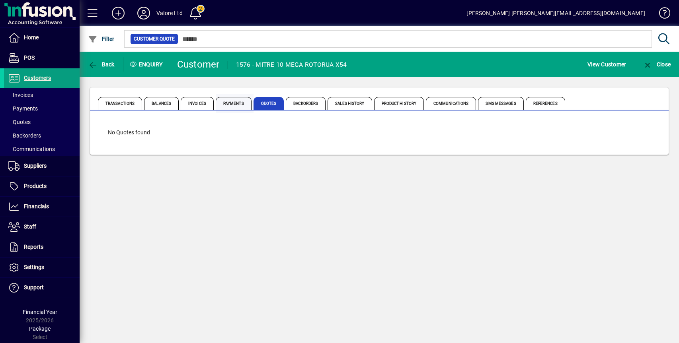
click at [234, 102] on span "Payments" at bounding box center [234, 103] width 36 height 13
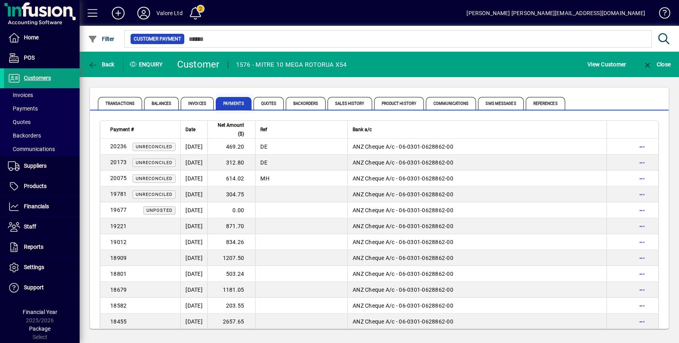
scroll to position [356, 0]
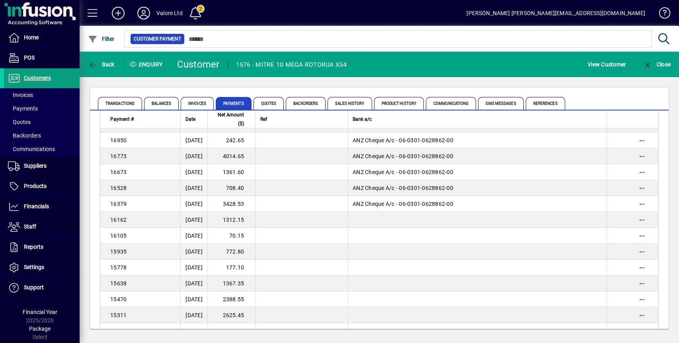
click at [255, 217] on td "1312.15" at bounding box center [231, 220] width 48 height 16
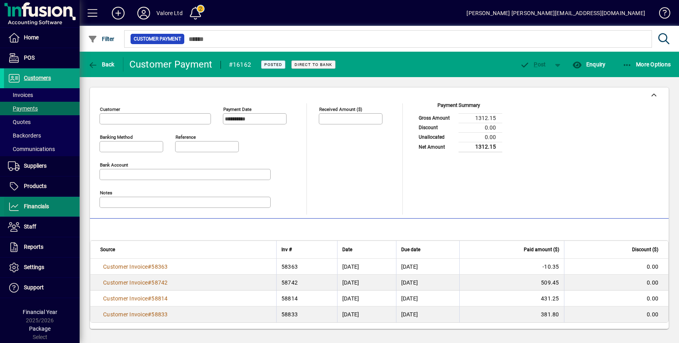
type input "**********"
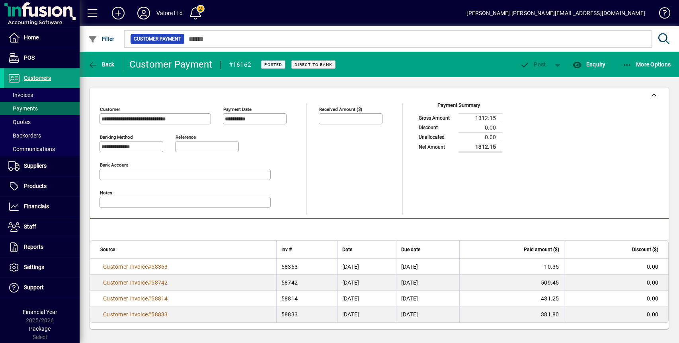
scroll to position [0, 0]
click at [100, 64] on span "Back" at bounding box center [101, 64] width 27 height 6
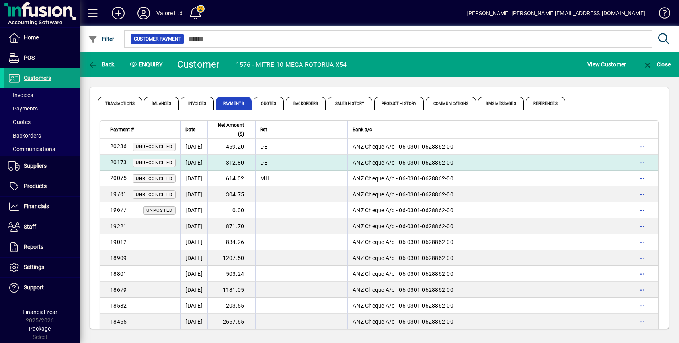
scroll to position [595, 0]
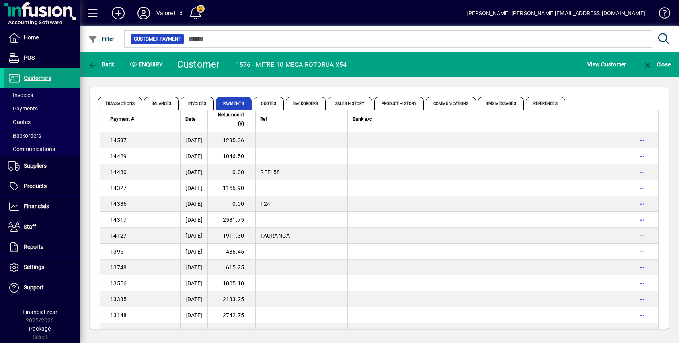
click at [255, 212] on td "2581.75" at bounding box center [231, 220] width 48 height 16
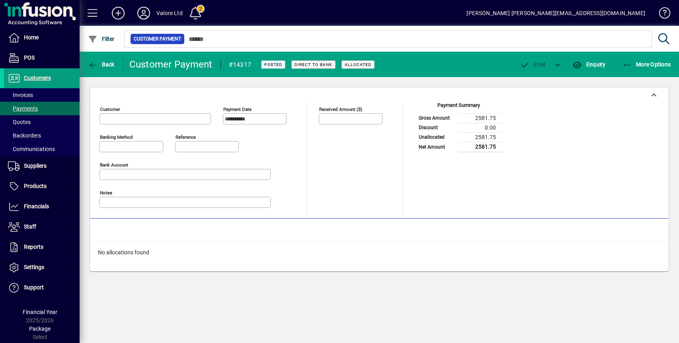
type input "**********"
click at [107, 59] on span "button" at bounding box center [101, 64] width 31 height 19
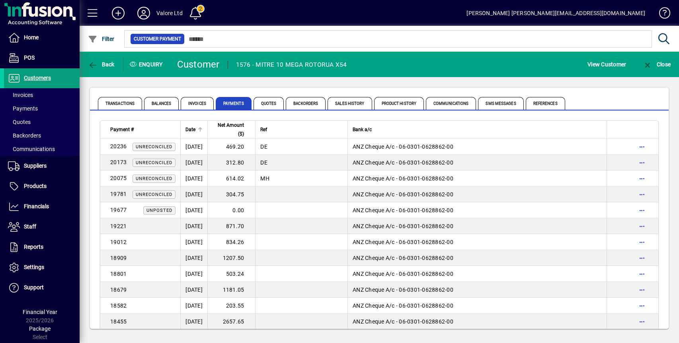
scroll to position [595, 0]
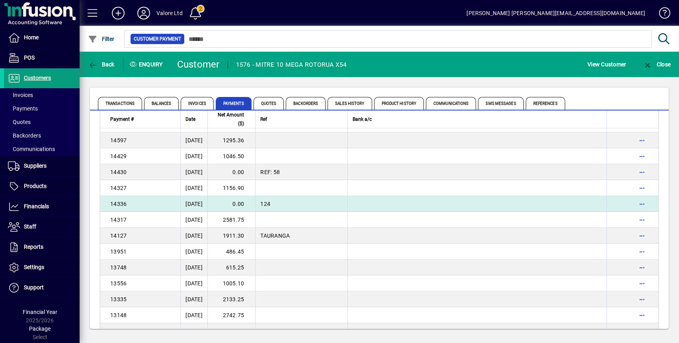
click at [249, 201] on td "0.00" at bounding box center [231, 204] width 48 height 16
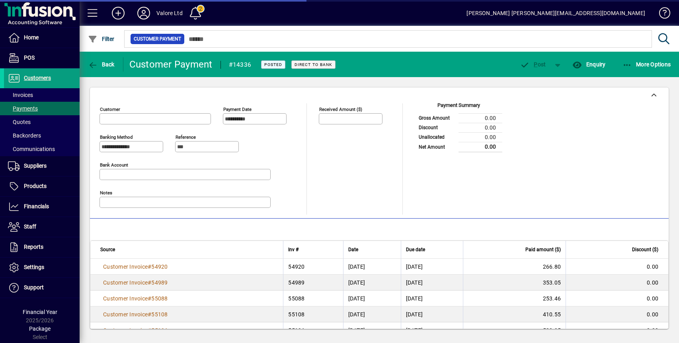
type input "**********"
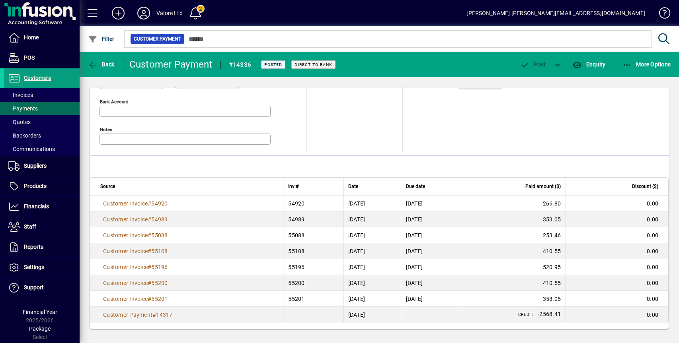
scroll to position [64, 0]
click at [106, 67] on span "Back" at bounding box center [101, 64] width 27 height 6
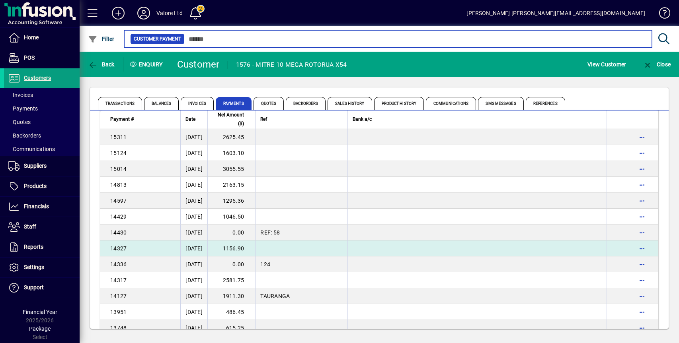
scroll to position [528, 0]
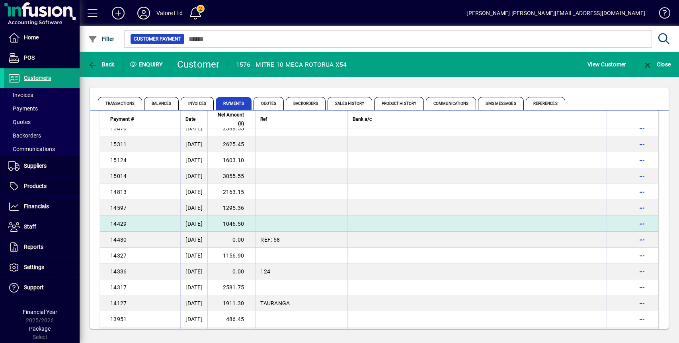
click at [240, 220] on td "1046.50" at bounding box center [231, 224] width 48 height 16
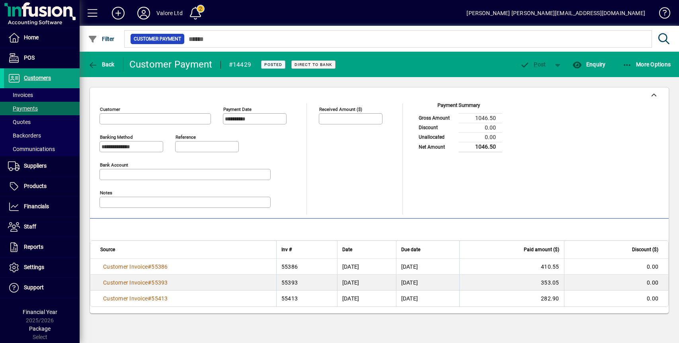
type input "**********"
click at [99, 64] on span "Back" at bounding box center [101, 64] width 27 height 6
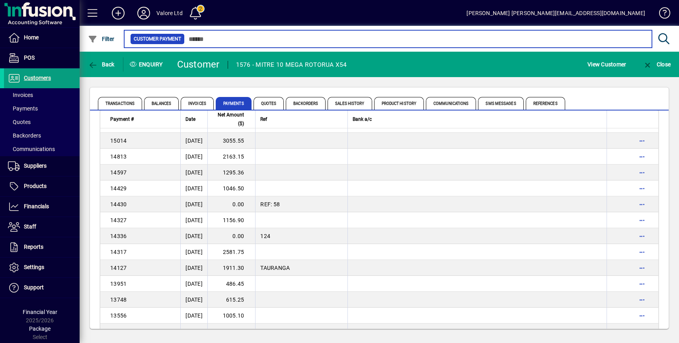
scroll to position [548, 0]
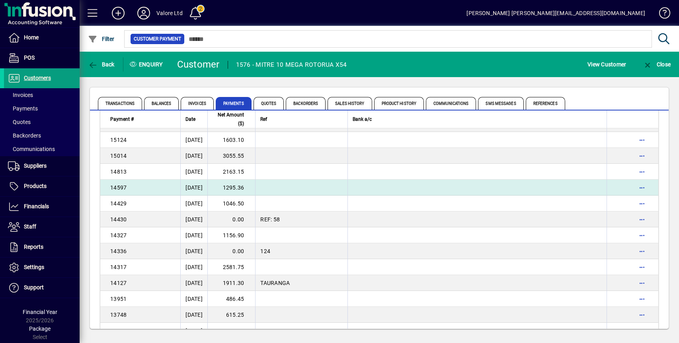
click at [251, 187] on td "1295.36" at bounding box center [231, 188] width 48 height 16
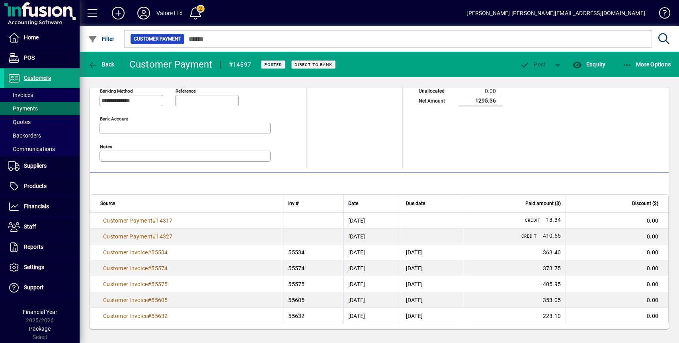
scroll to position [48, 0]
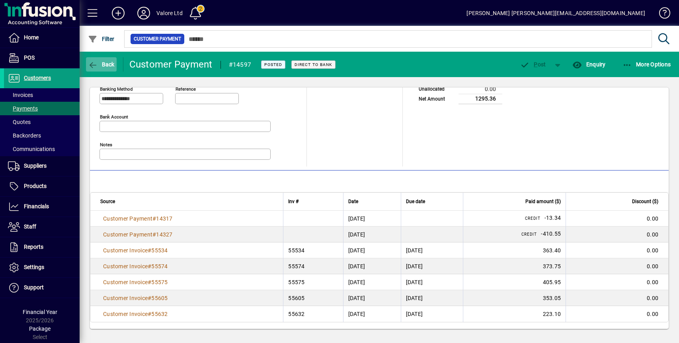
click at [111, 64] on span "Back" at bounding box center [101, 64] width 27 height 6
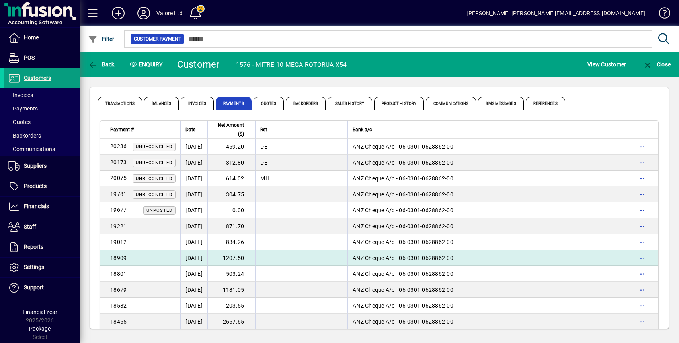
click at [249, 256] on td "1207.50" at bounding box center [231, 258] width 48 height 16
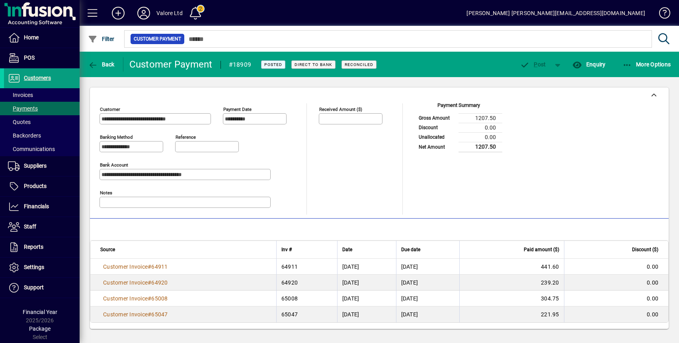
scroll to position [0, 0]
click at [109, 64] on span "Back" at bounding box center [101, 64] width 27 height 6
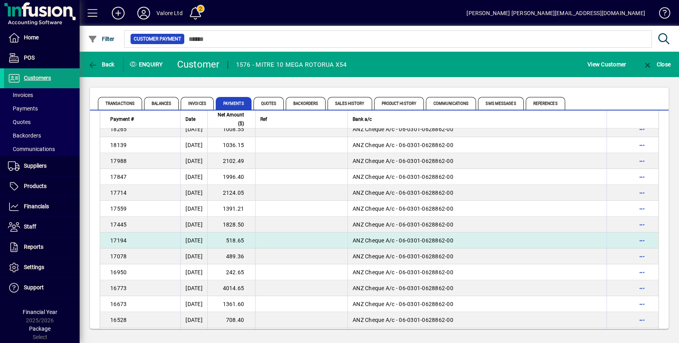
scroll to position [267, 0]
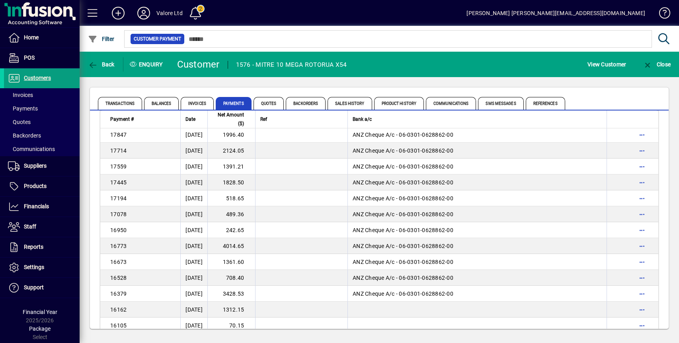
click at [248, 246] on td "4014.65" at bounding box center [231, 246] width 48 height 16
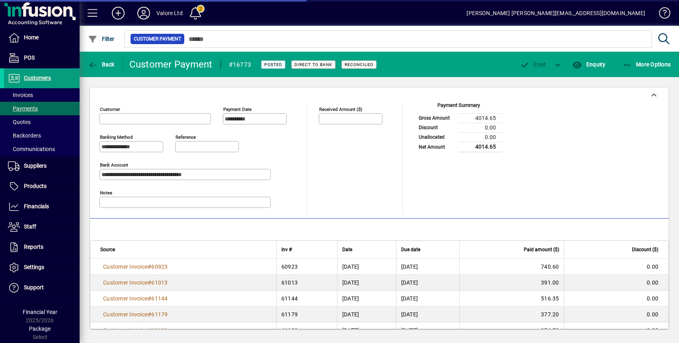
type input "**********"
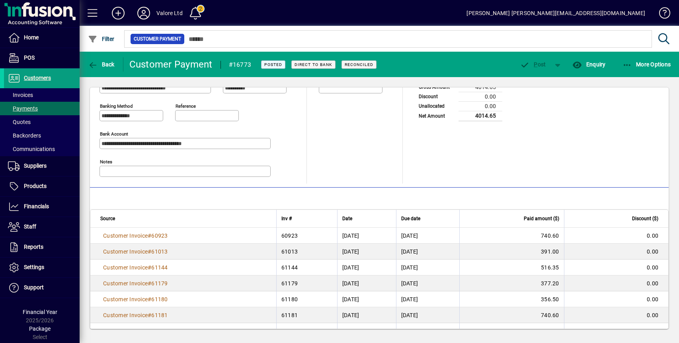
scroll to position [48, 0]
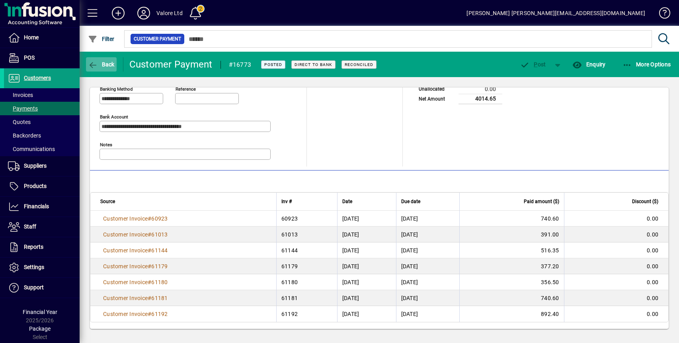
click at [100, 66] on span "Back" at bounding box center [101, 64] width 27 height 6
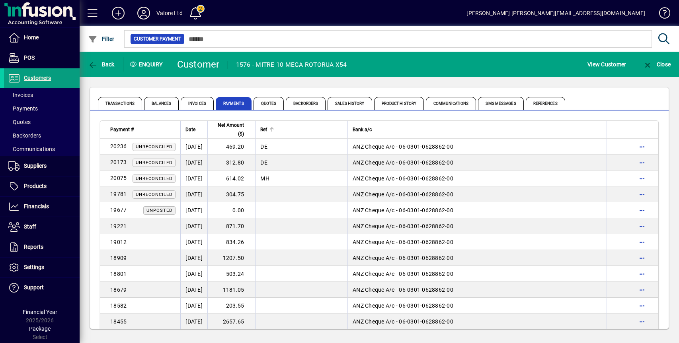
scroll to position [341, 0]
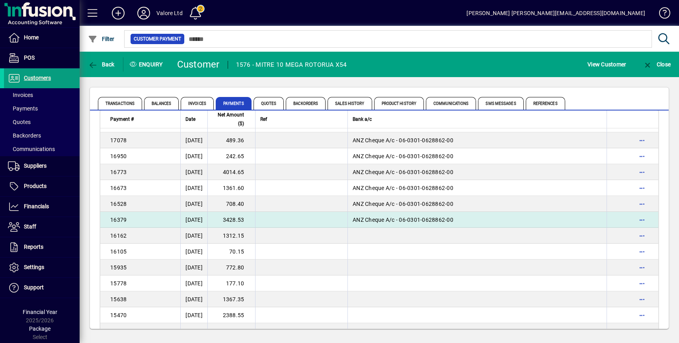
click at [206, 219] on td "[DATE]" at bounding box center [193, 220] width 27 height 16
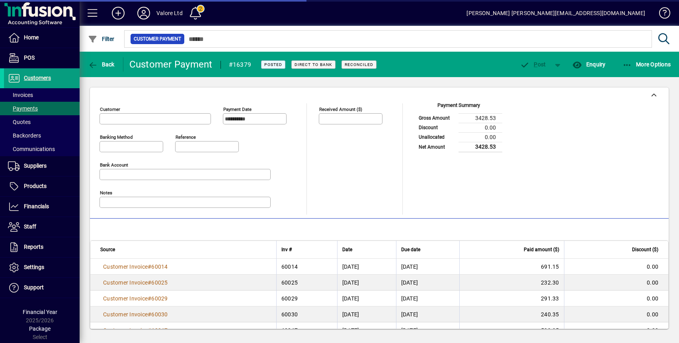
type input "**********"
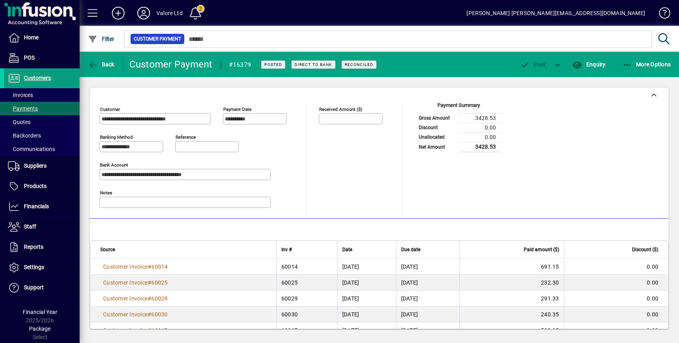
scroll to position [64, 0]
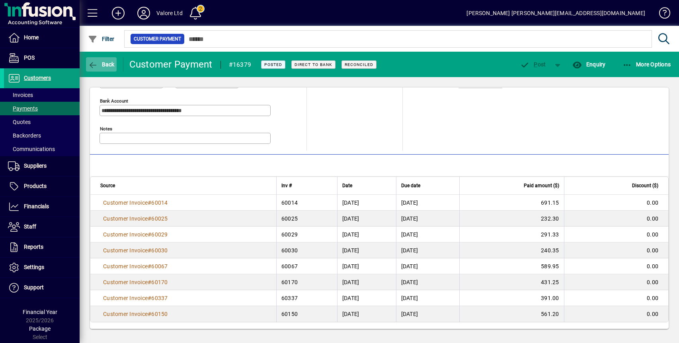
click at [110, 63] on span "Back" at bounding box center [101, 64] width 27 height 6
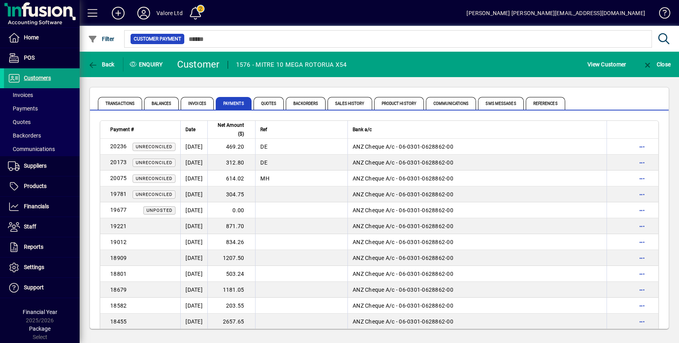
scroll to position [309, 0]
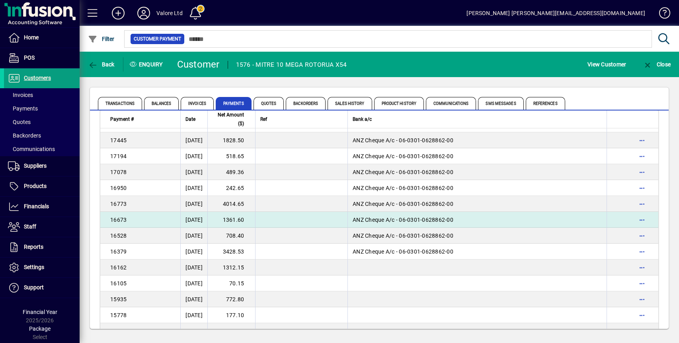
click at [247, 218] on td "1361.60" at bounding box center [231, 220] width 48 height 16
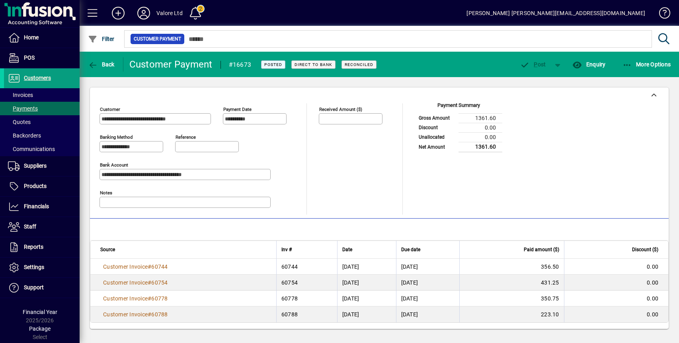
scroll to position [0, 0]
click at [103, 64] on span "Back" at bounding box center [101, 64] width 27 height 6
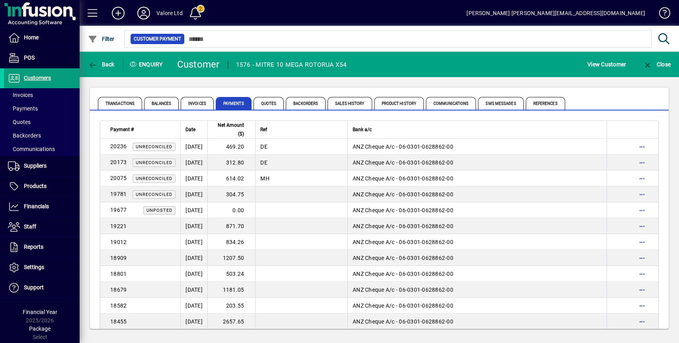
click at [345, 82] on div "Transactions Balances Invoices Payments Quotes Backorders Sales History Product…" at bounding box center [379, 208] width 599 height 262
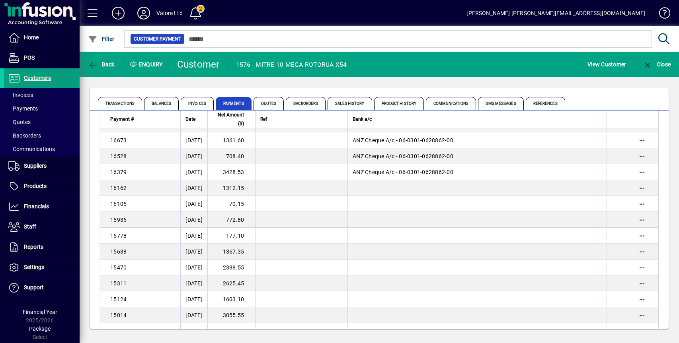
click at [249, 221] on td "772.80" at bounding box center [231, 220] width 48 height 16
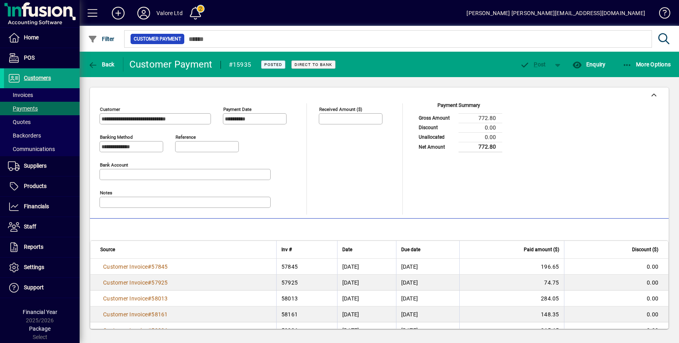
scroll to position [32, 0]
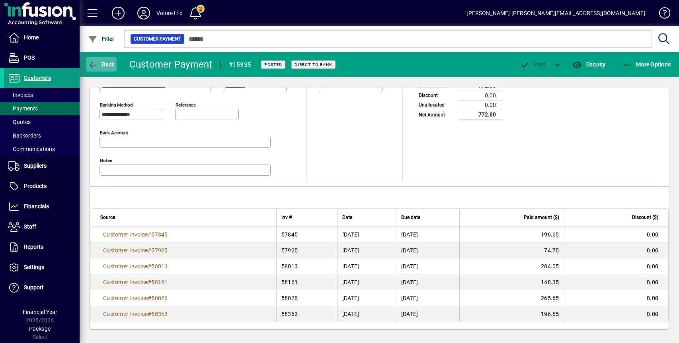
click at [110, 64] on span "Back" at bounding box center [101, 64] width 27 height 6
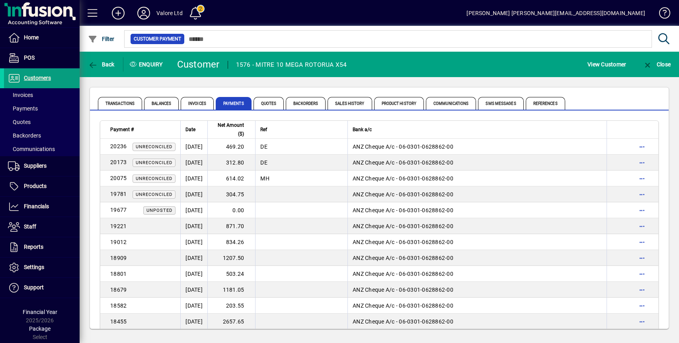
scroll to position [325, 0]
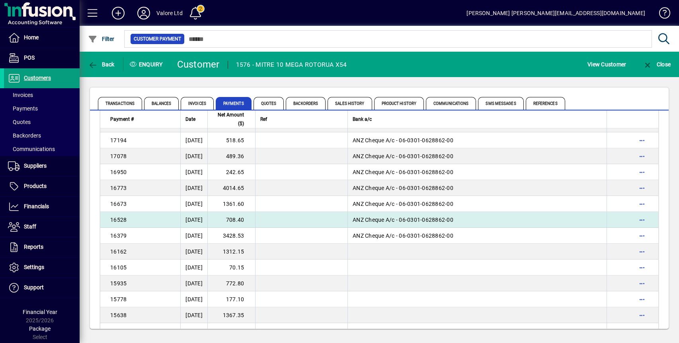
click at [243, 223] on td "708.40" at bounding box center [231, 220] width 48 height 16
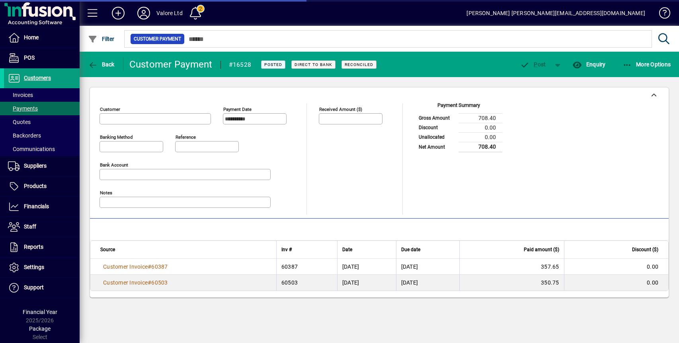
type input "**********"
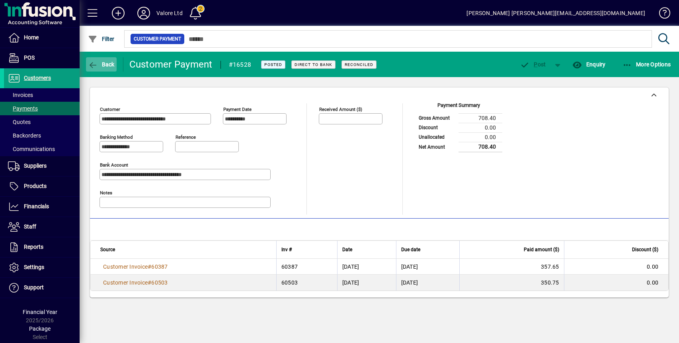
click at [107, 67] on span "Back" at bounding box center [101, 64] width 27 height 6
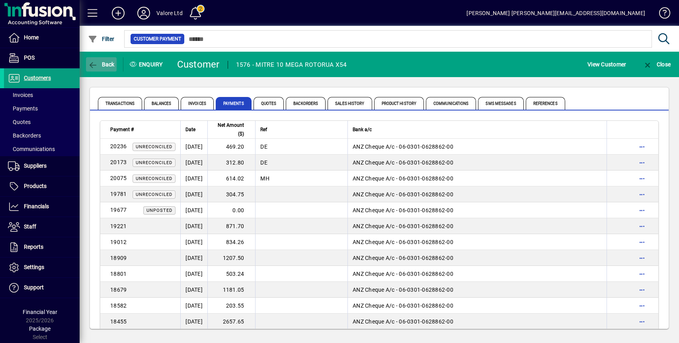
click at [99, 62] on span "Back" at bounding box center [101, 64] width 27 height 6
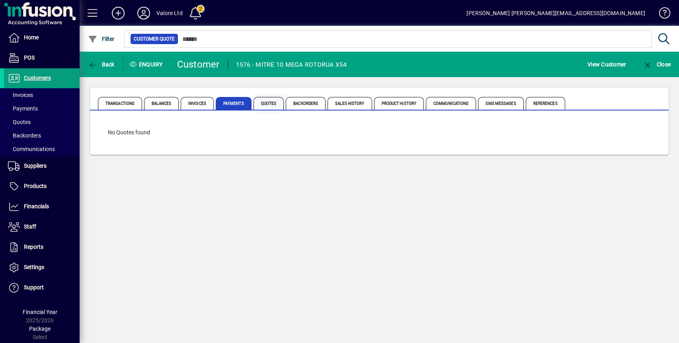
click at [267, 103] on span "Quotes" at bounding box center [268, 103] width 31 height 13
click at [236, 101] on span "Payments" at bounding box center [234, 103] width 36 height 13
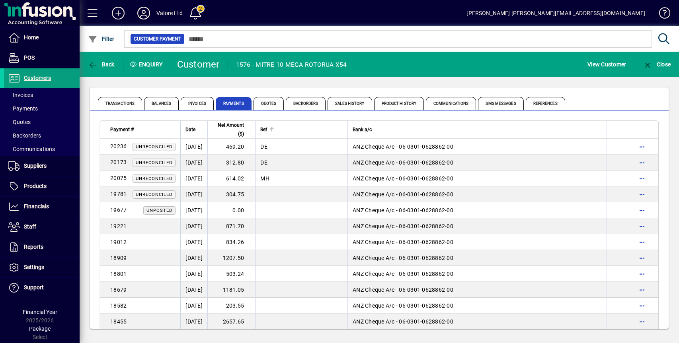
scroll to position [261, 0]
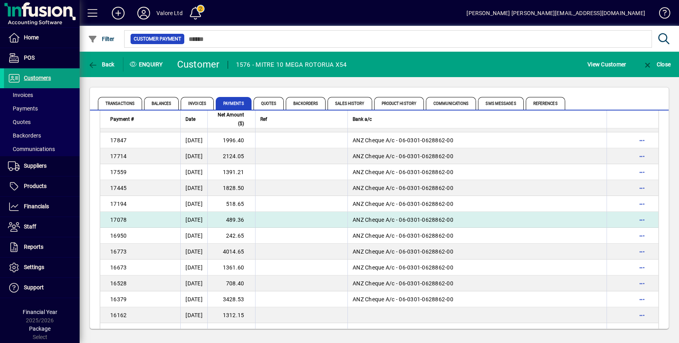
click at [242, 217] on td "489.36" at bounding box center [231, 220] width 48 height 16
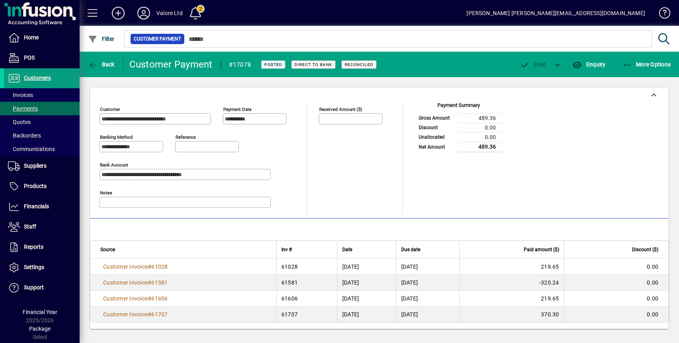
scroll to position [0, 0]
click at [105, 62] on span "Back" at bounding box center [101, 64] width 27 height 6
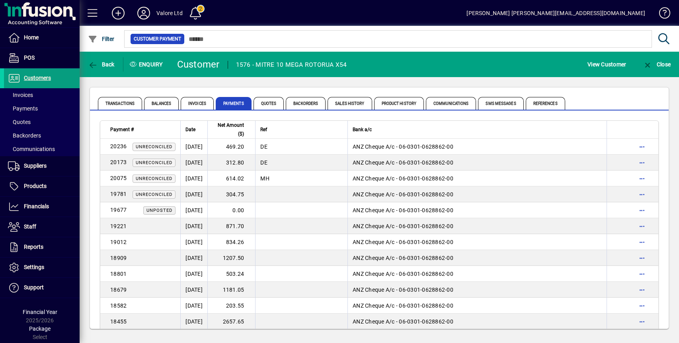
click at [344, 83] on div "Transactions Balances Invoices Payments Quotes Backorders Sales History Product…" at bounding box center [379, 208] width 599 height 262
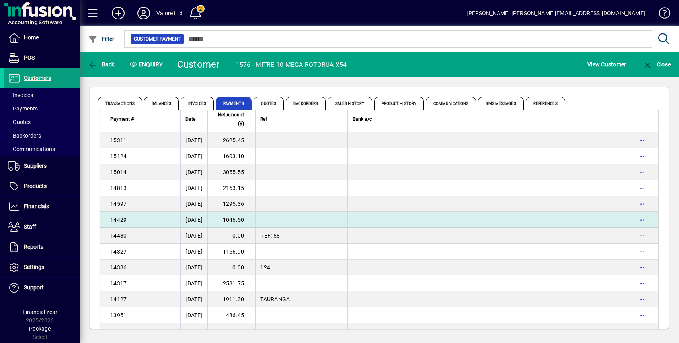
click at [253, 216] on td "1046.50" at bounding box center [231, 220] width 48 height 16
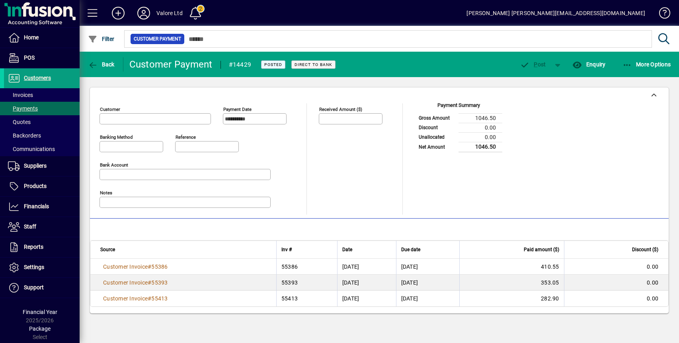
type input "**********"
click at [107, 65] on span "Back" at bounding box center [101, 64] width 27 height 6
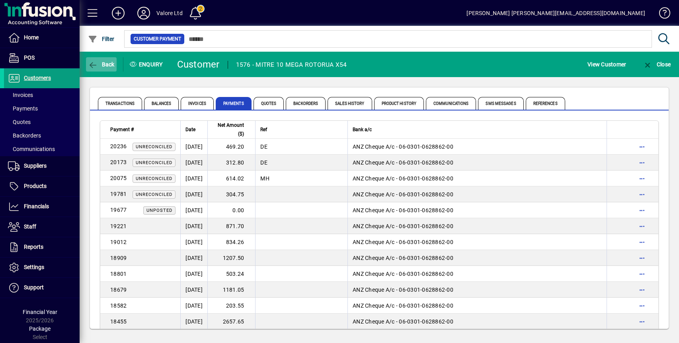
scroll to position [563, 0]
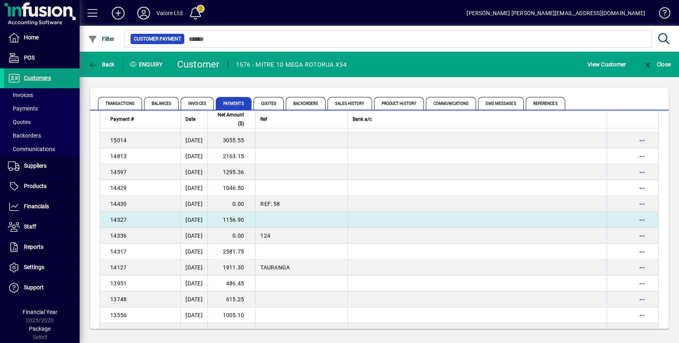
click at [255, 218] on td "1156.90" at bounding box center [231, 220] width 48 height 16
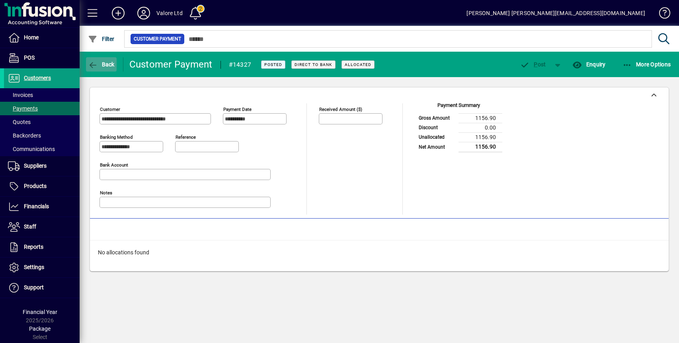
click at [112, 62] on span "Back" at bounding box center [101, 64] width 27 height 6
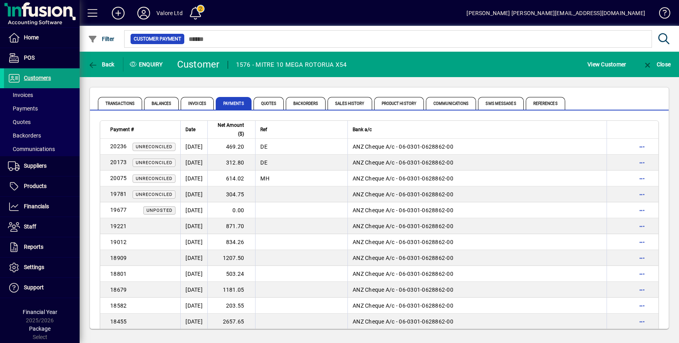
scroll to position [563, 0]
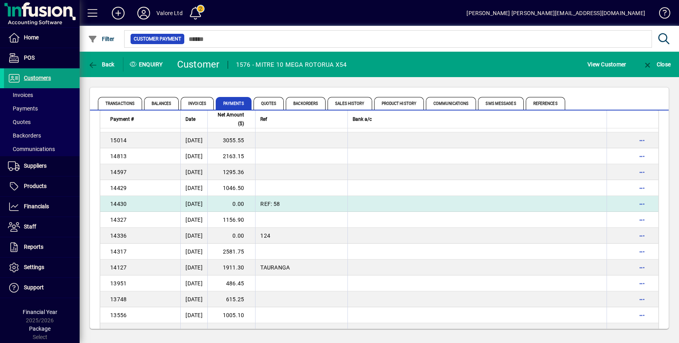
click at [241, 201] on td "0.00" at bounding box center [231, 204] width 48 height 16
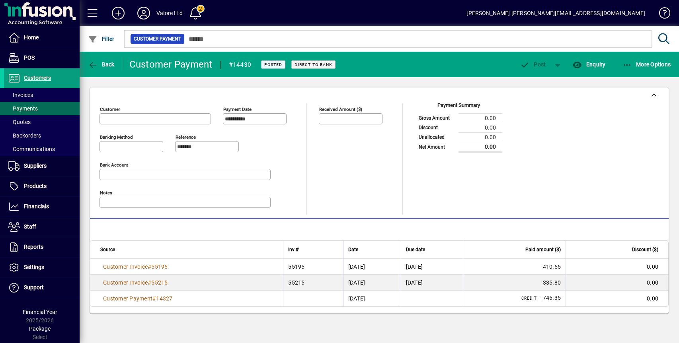
type input "**********"
click at [103, 61] on span "Back" at bounding box center [101, 64] width 27 height 6
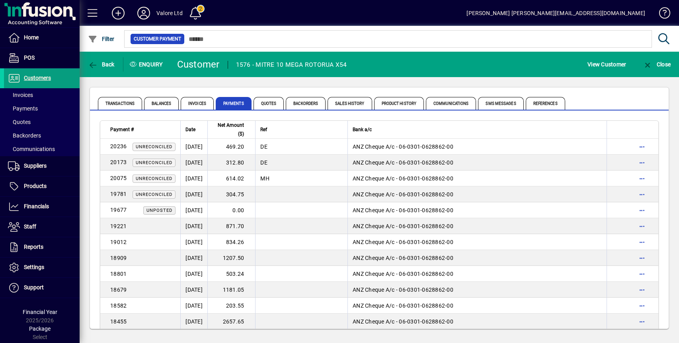
scroll to position [595, 0]
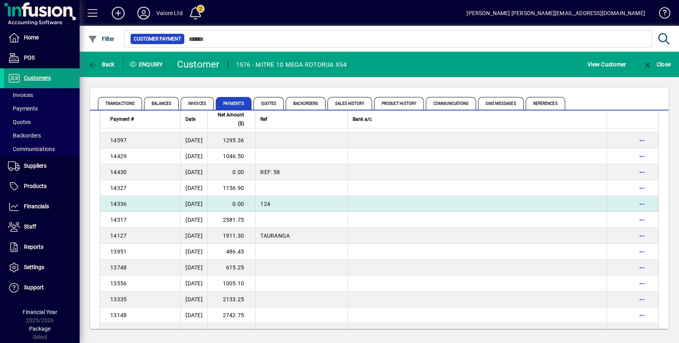
click at [249, 201] on td "0.00" at bounding box center [231, 204] width 48 height 16
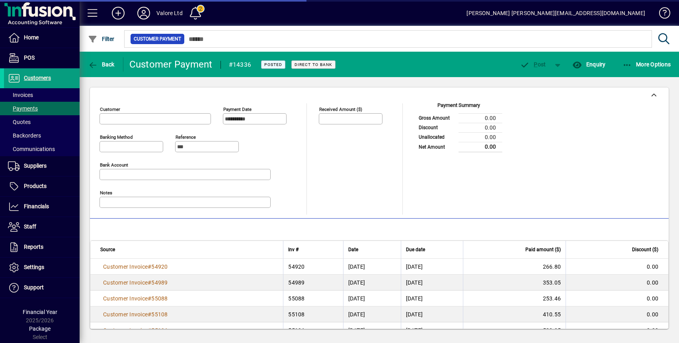
type input "**********"
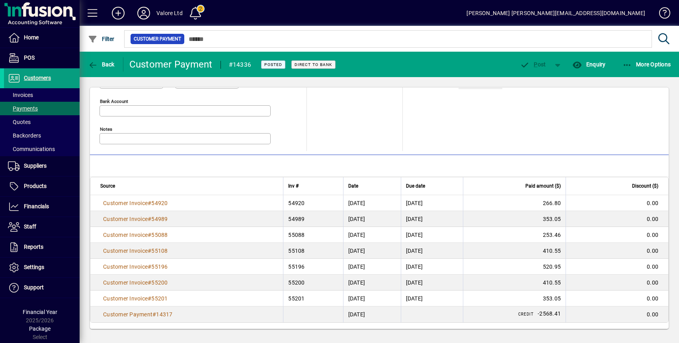
scroll to position [64, 0]
click at [105, 60] on span "button" at bounding box center [101, 64] width 31 height 19
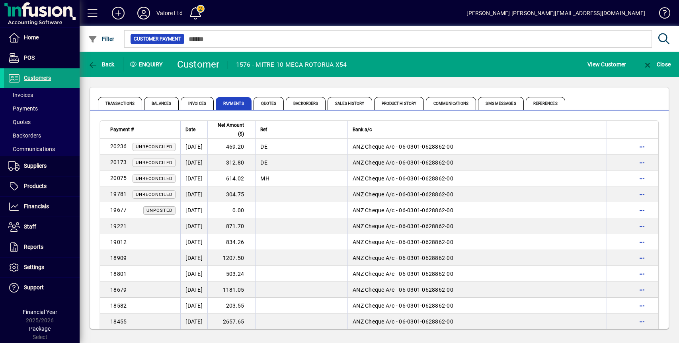
scroll to position [229, 0]
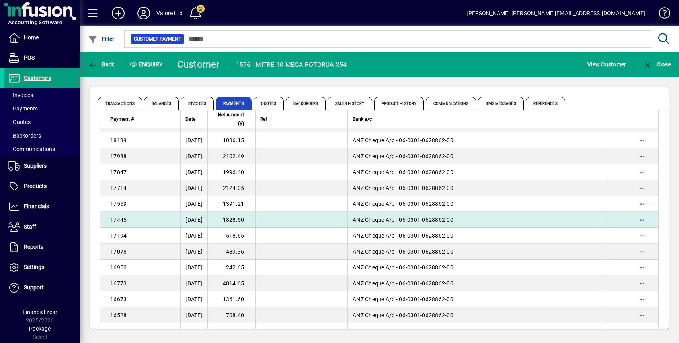
click at [241, 220] on td "1828.50" at bounding box center [231, 220] width 48 height 16
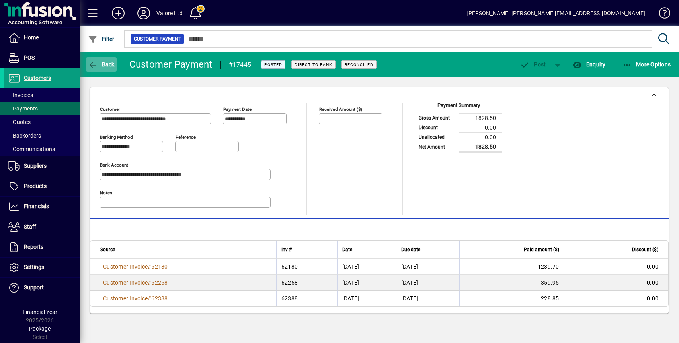
click at [106, 64] on span "Back" at bounding box center [101, 64] width 27 height 6
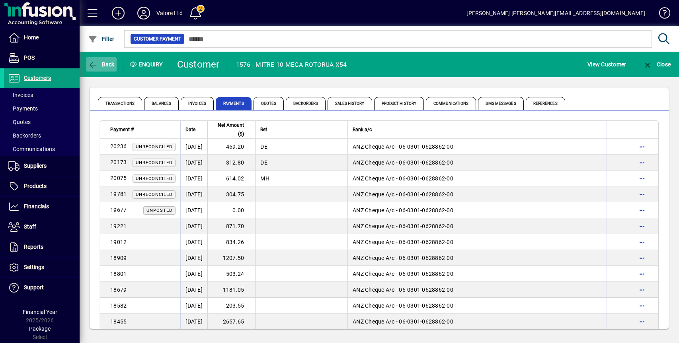
scroll to position [213, 0]
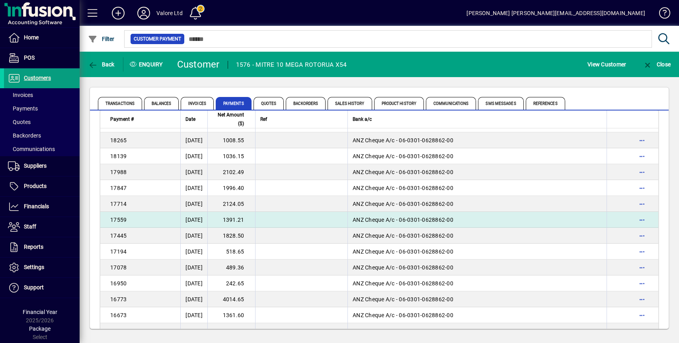
click at [255, 220] on td "1391.21" at bounding box center [231, 220] width 48 height 16
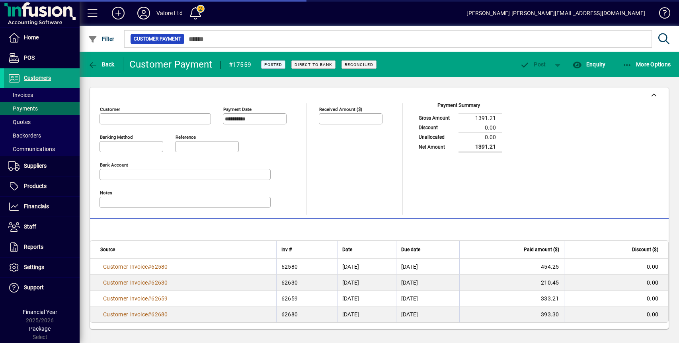
type input "**********"
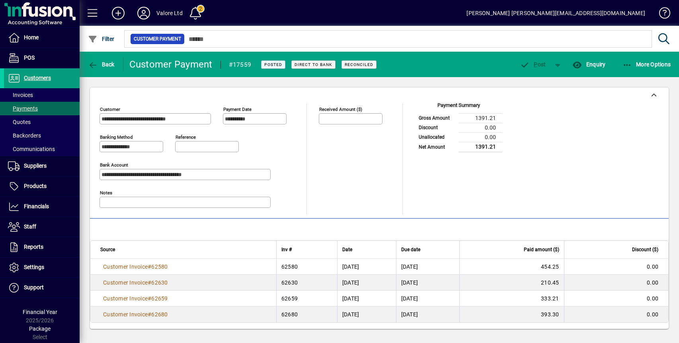
scroll to position [0, 0]
click at [107, 68] on span "button" at bounding box center [101, 64] width 31 height 19
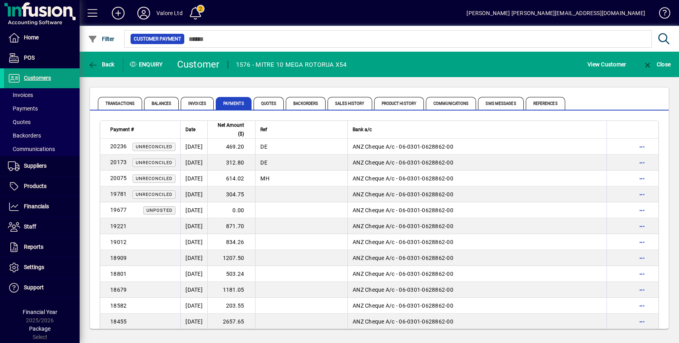
scroll to position [197, 0]
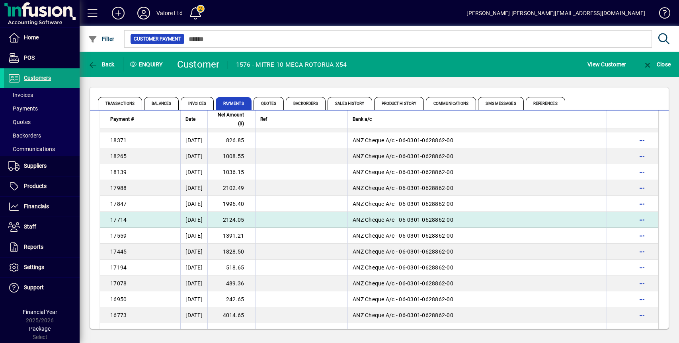
click at [248, 217] on td "2124.05" at bounding box center [231, 220] width 48 height 16
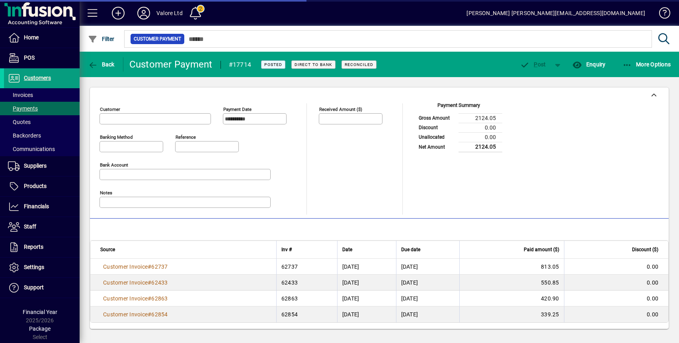
type input "**********"
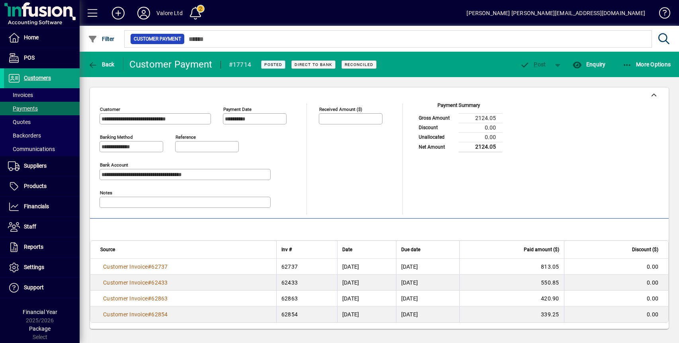
scroll to position [0, 0]
click at [104, 65] on span "Back" at bounding box center [101, 64] width 27 height 6
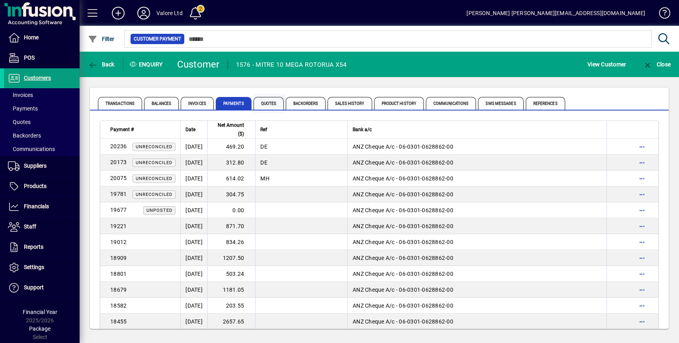
scroll to position [181, 0]
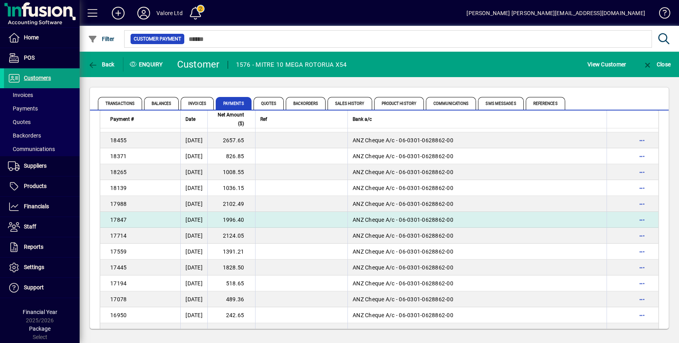
click at [241, 218] on td "1996.40" at bounding box center [231, 220] width 48 height 16
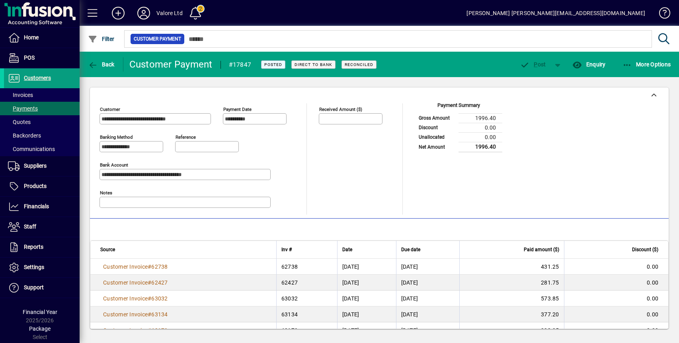
scroll to position [16, 0]
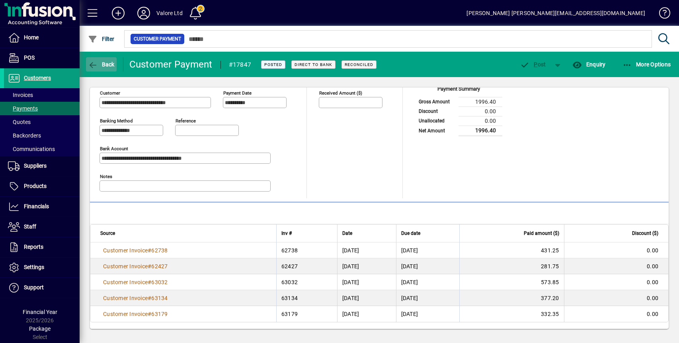
click at [103, 66] on span "Back" at bounding box center [101, 64] width 27 height 6
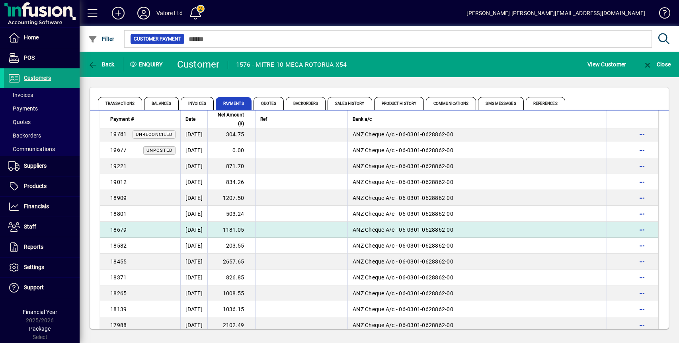
scroll to position [80, 0]
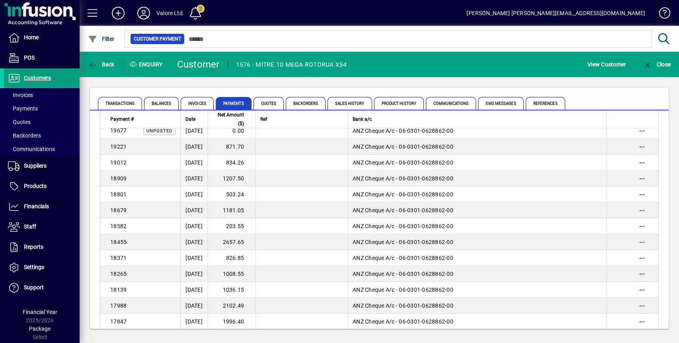
click at [314, 83] on div "Transactions Balances Invoices Payments Quotes Backorders Sales History Product…" at bounding box center [379, 208] width 599 height 262
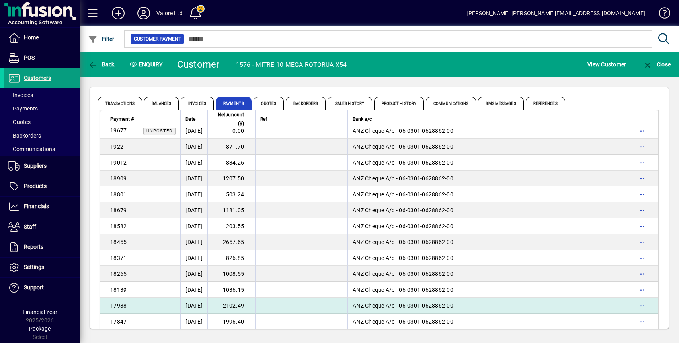
click at [253, 306] on td "2102.49" at bounding box center [231, 306] width 48 height 16
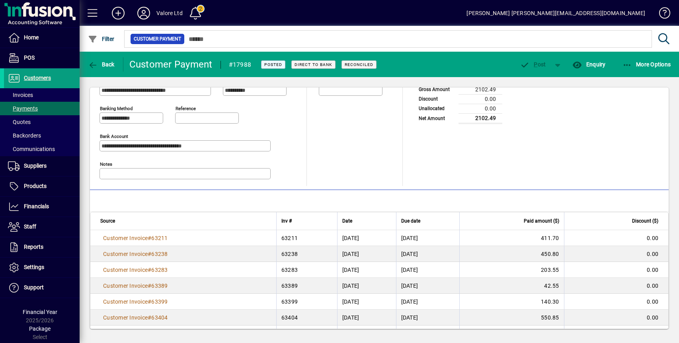
scroll to position [64, 0]
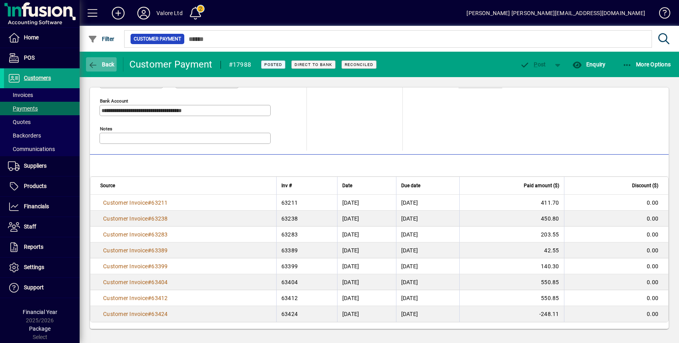
click at [107, 64] on span "Back" at bounding box center [101, 64] width 27 height 6
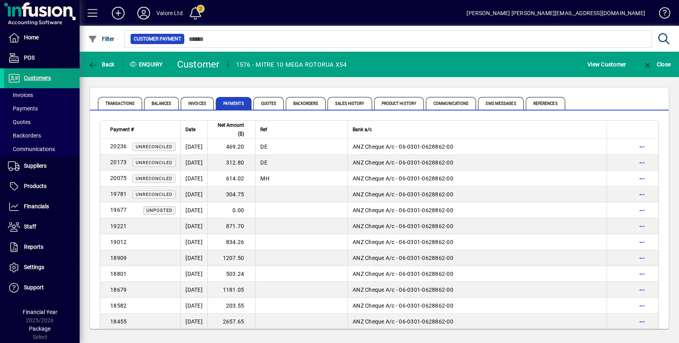
click at [175, 82] on div "Transactions Balances Invoices Payments Quotes Backorders Sales History Product…" at bounding box center [379, 208] width 599 height 262
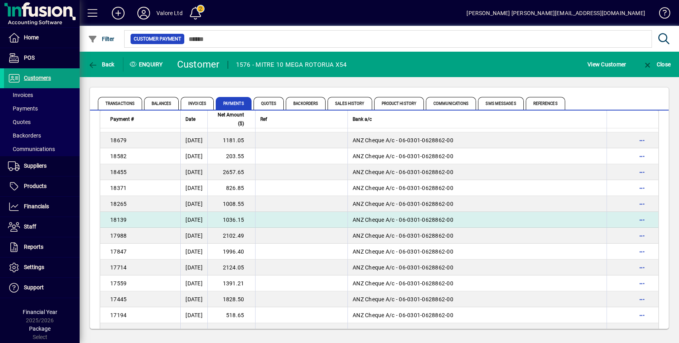
click at [247, 217] on td "1036.15" at bounding box center [231, 220] width 48 height 16
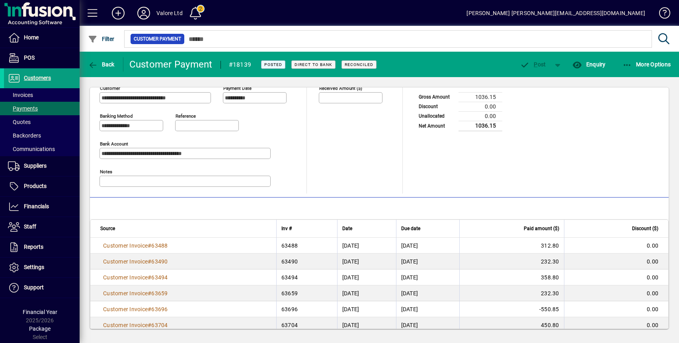
scroll to position [32, 0]
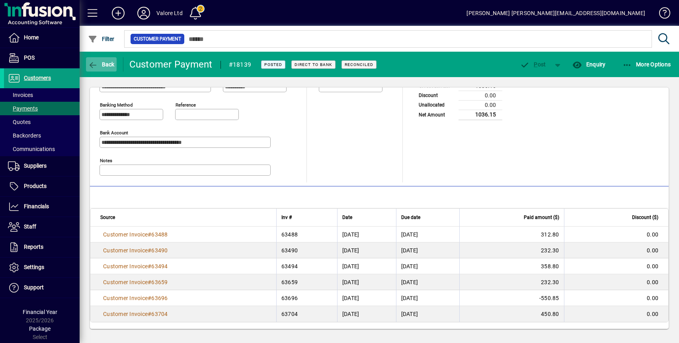
click at [106, 68] on span "button" at bounding box center [101, 64] width 31 height 19
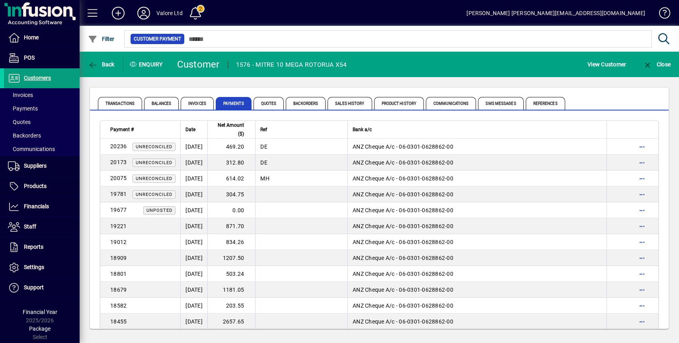
click at [175, 82] on div "Transactions Balances Invoices Payments Quotes Backorders Sales History Product…" at bounding box center [379, 208] width 599 height 262
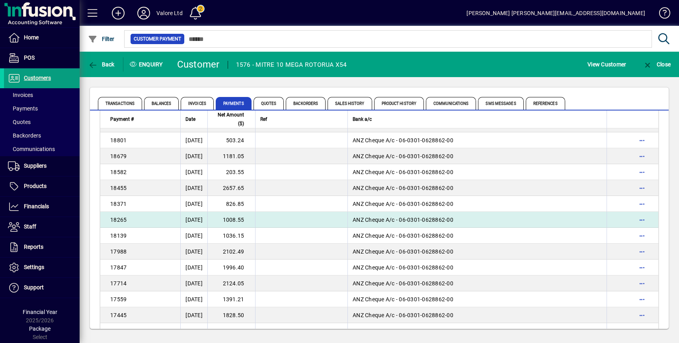
click at [243, 218] on td "1008.55" at bounding box center [231, 220] width 48 height 16
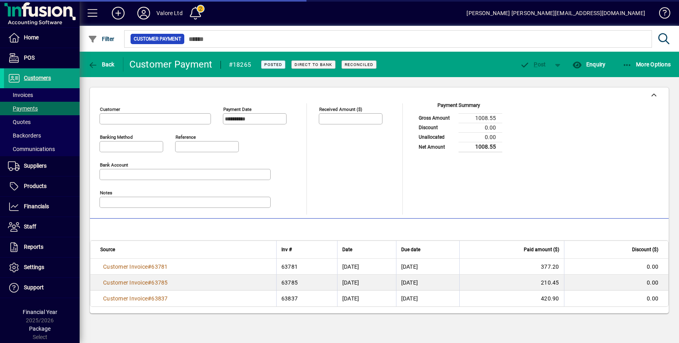
type input "**********"
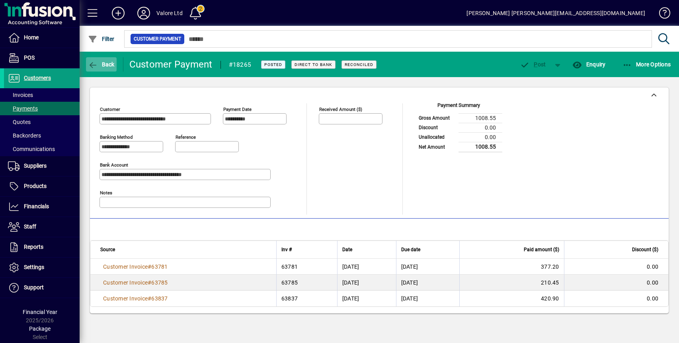
click at [108, 64] on span "Back" at bounding box center [101, 64] width 27 height 6
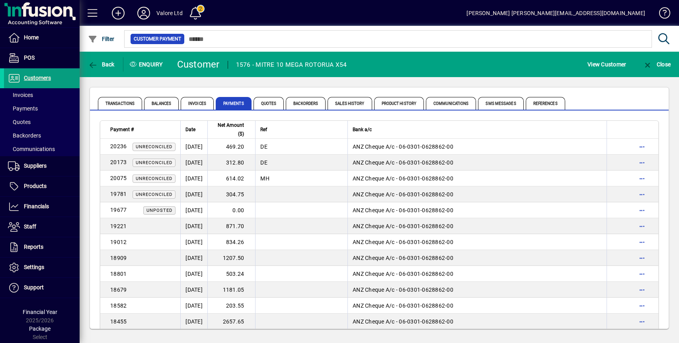
click at [275, 83] on div "Transactions Balances Invoices Payments Quotes Backorders Sales History Product…" at bounding box center [379, 208] width 599 height 262
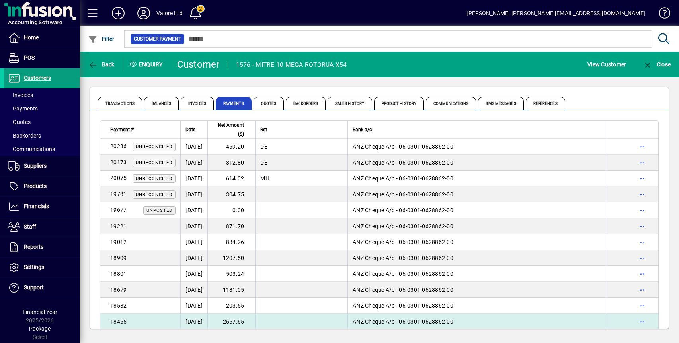
click at [253, 321] on td "2657.65" at bounding box center [231, 322] width 48 height 16
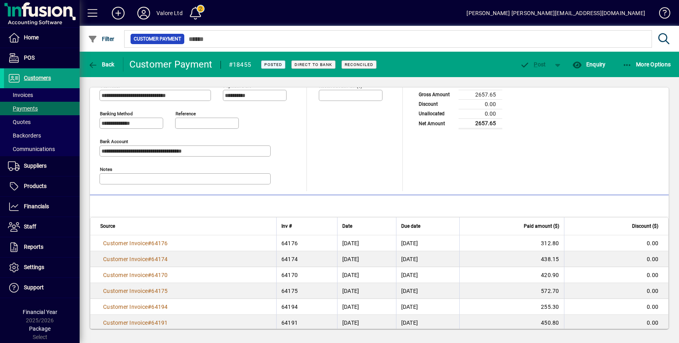
scroll to position [48, 0]
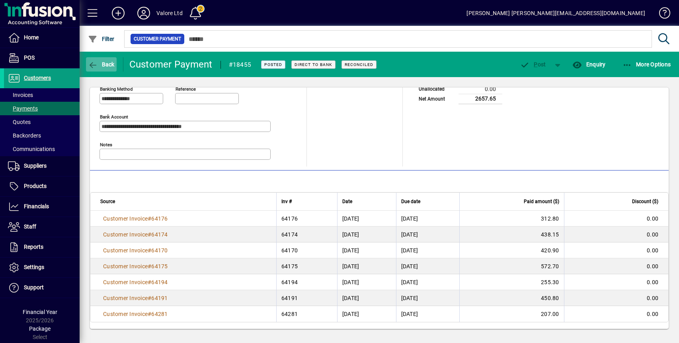
click at [110, 66] on span "Back" at bounding box center [101, 64] width 27 height 6
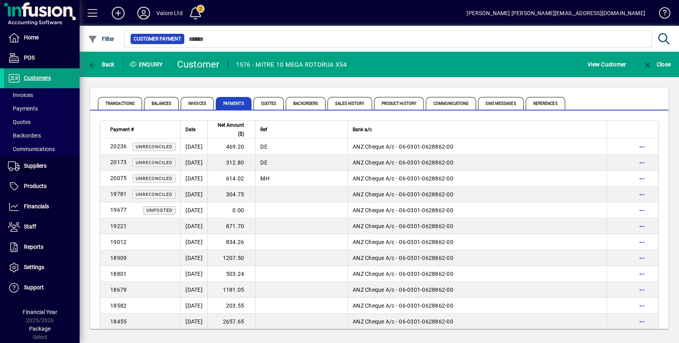
click at [211, 115] on app-page-flat "Payment # Date Net Amount ($) Ref Bank a/c 20236 Unreconciled [DATE] 469.20 DE …" at bounding box center [379, 220] width 579 height 218
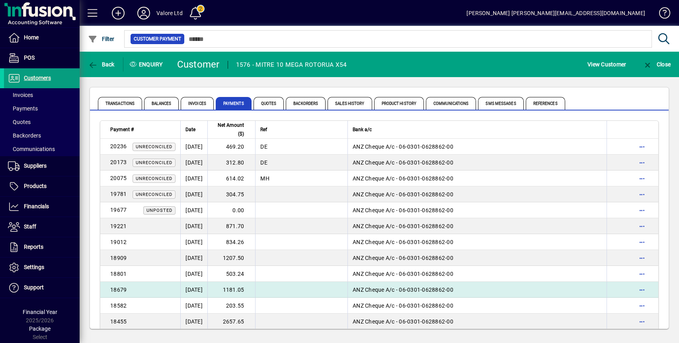
click at [246, 291] on td "1181.05" at bounding box center [231, 290] width 48 height 16
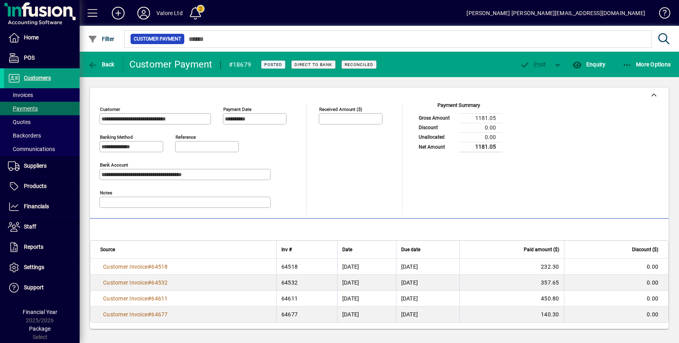
scroll to position [0, 0]
click at [112, 65] on span "Back" at bounding box center [101, 64] width 27 height 6
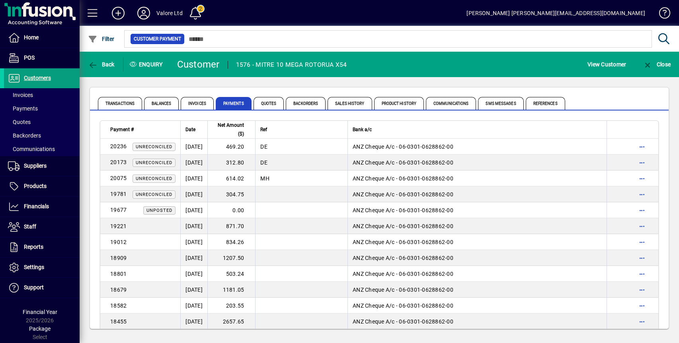
click at [255, 256] on td "1207.50" at bounding box center [231, 258] width 48 height 16
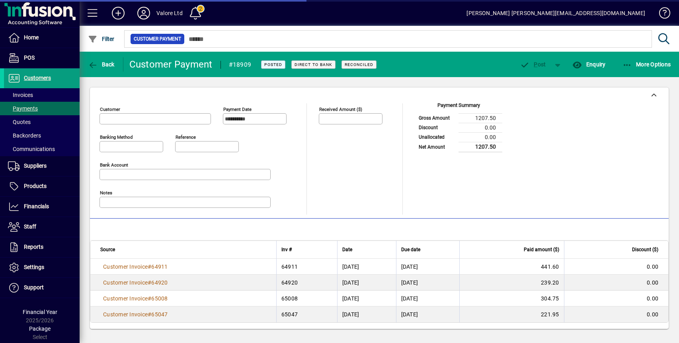
type input "**********"
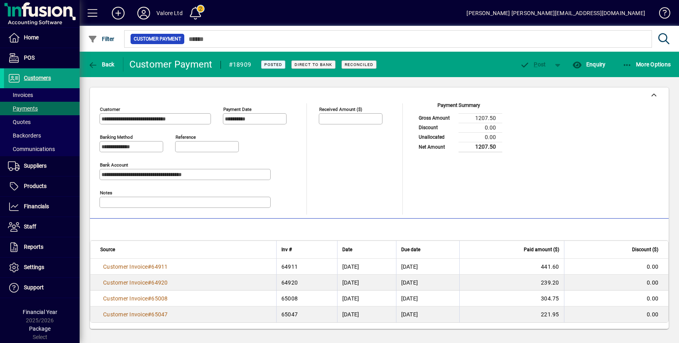
scroll to position [0, 0]
click at [104, 65] on span "Back" at bounding box center [101, 64] width 27 height 6
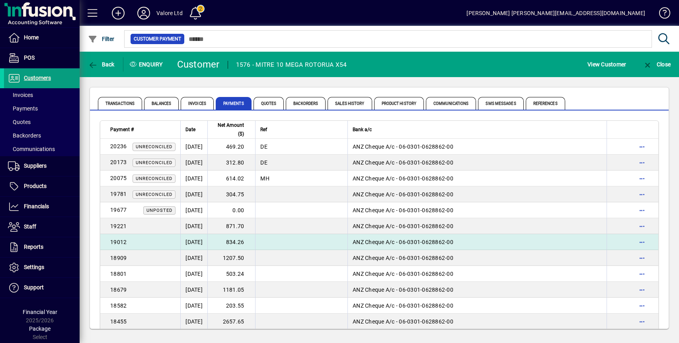
click at [255, 242] on td "834.26" at bounding box center [231, 242] width 48 height 16
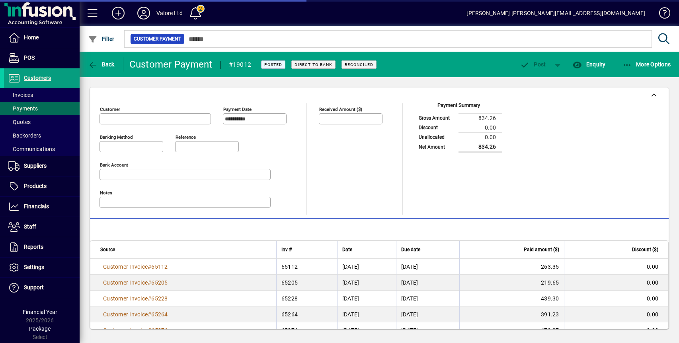
type input "**********"
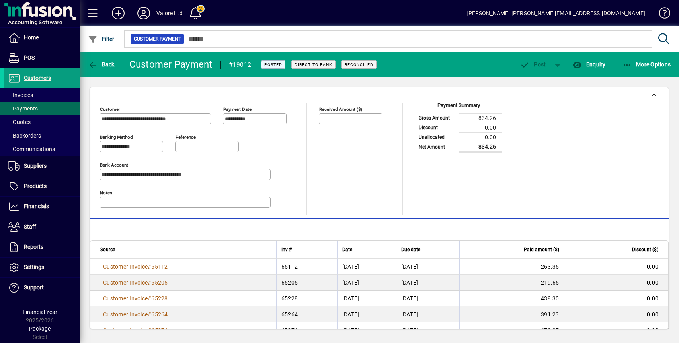
scroll to position [16, 0]
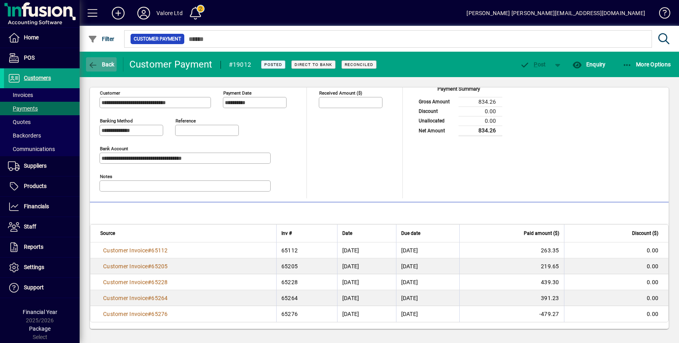
click at [99, 64] on span "Back" at bounding box center [101, 64] width 27 height 6
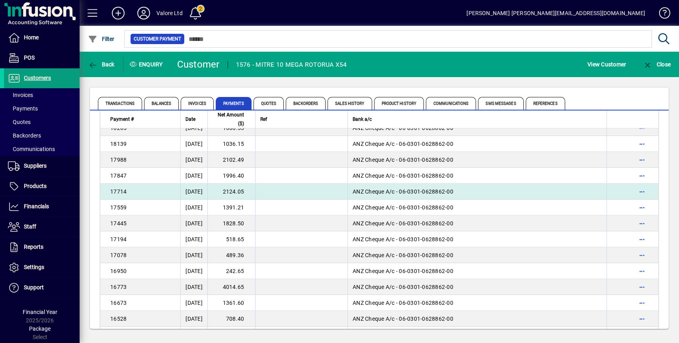
scroll to position [239, 0]
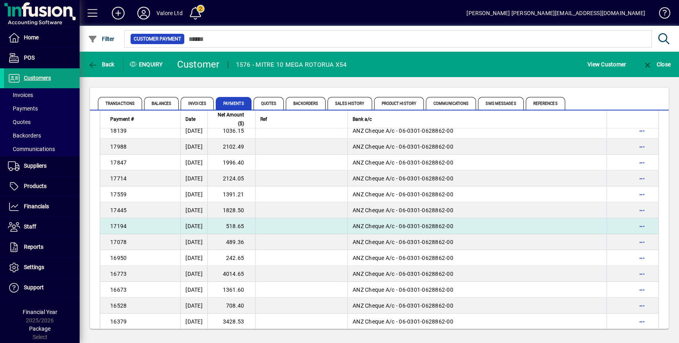
click at [254, 222] on td "518.65" at bounding box center [231, 226] width 48 height 16
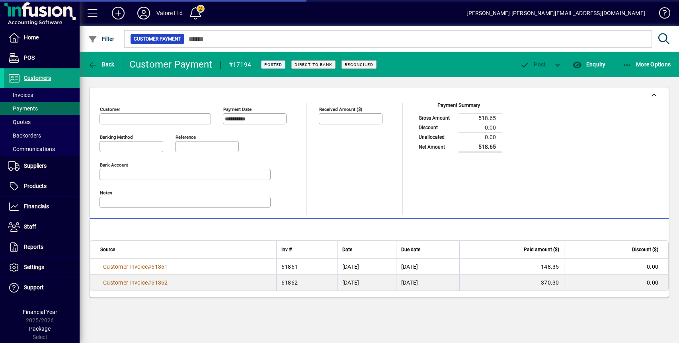
type input "**********"
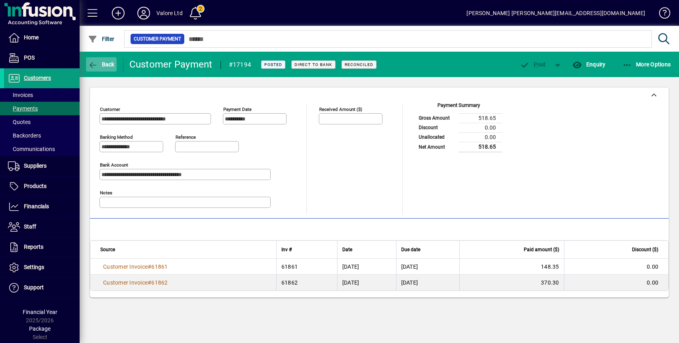
click at [110, 67] on span "Back" at bounding box center [101, 64] width 27 height 6
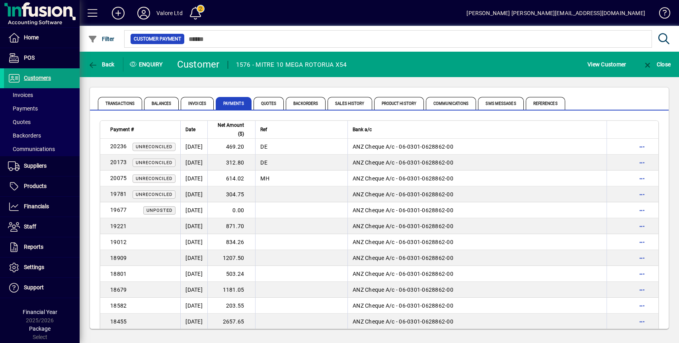
click at [306, 80] on div "Transactions Balances Invoices Payments Quotes Backorders Sales History Product…" at bounding box center [379, 208] width 599 height 262
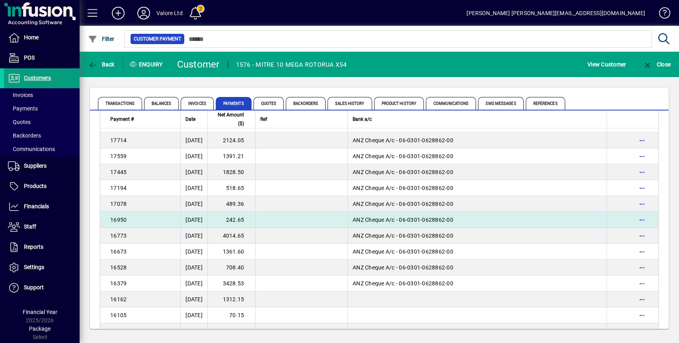
click at [251, 218] on td "242.65" at bounding box center [231, 220] width 48 height 16
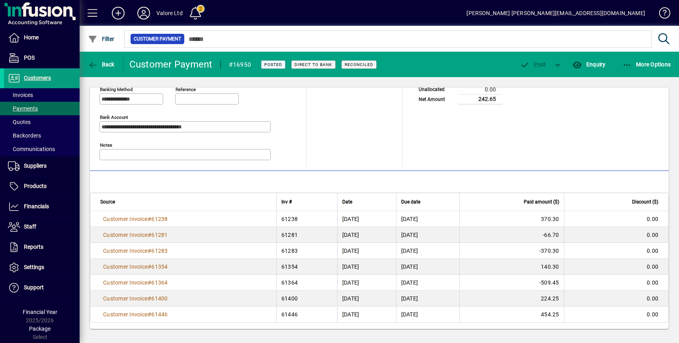
scroll to position [48, 0]
click at [97, 64] on icon "button" at bounding box center [93, 65] width 10 height 8
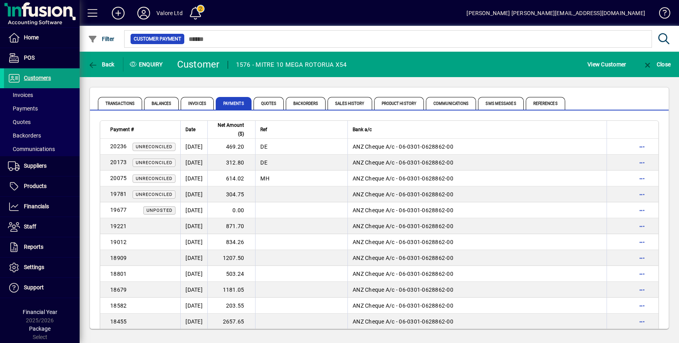
click at [275, 81] on div "Transactions Balances Invoices Payments Quotes Backorders Sales History Product…" at bounding box center [379, 208] width 599 height 262
click at [204, 82] on div "Transactions Balances Invoices Payments Quotes Backorders Sales History Product…" at bounding box center [379, 208] width 599 height 262
click at [273, 87] on mat-card "Transactions Balances Invoices Payments Quotes Backorders Sales History Product…" at bounding box center [379, 208] width 579 height 242
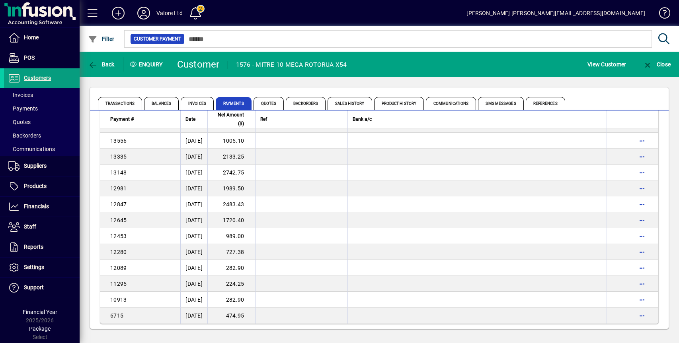
scroll to position [743, 0]
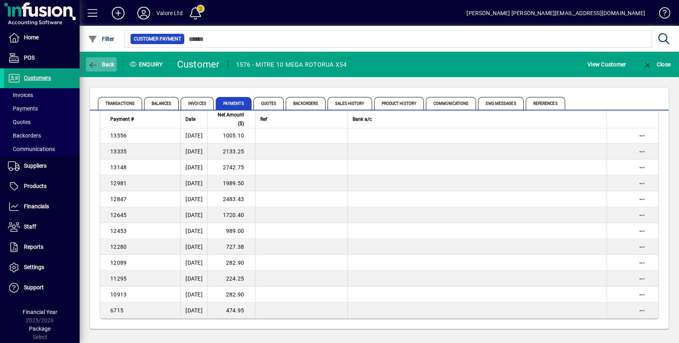
click at [107, 64] on span "Back" at bounding box center [101, 64] width 27 height 6
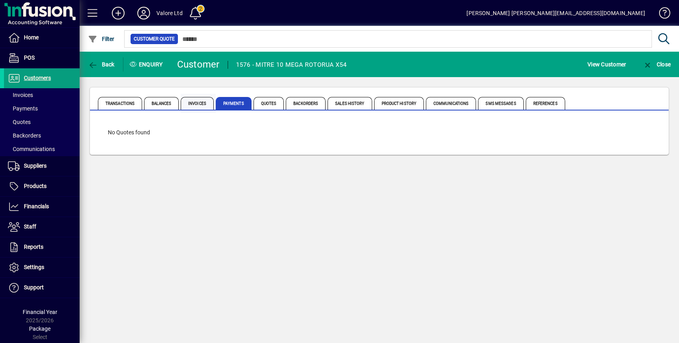
click at [198, 105] on span "Invoices" at bounding box center [197, 103] width 33 height 13
